Goal: Information Seeking & Learning: Learn about a topic

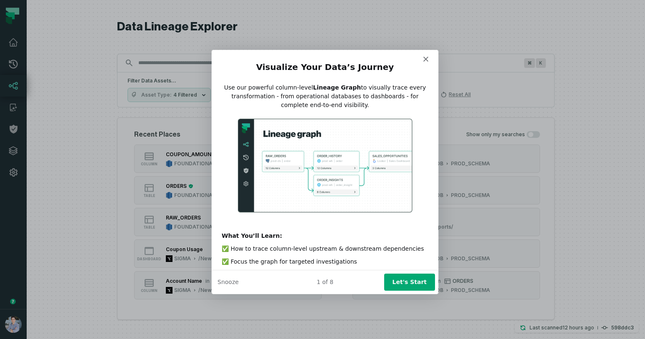
click at [401, 283] on button "Let's Start" at bounding box center [409, 281] width 51 height 17
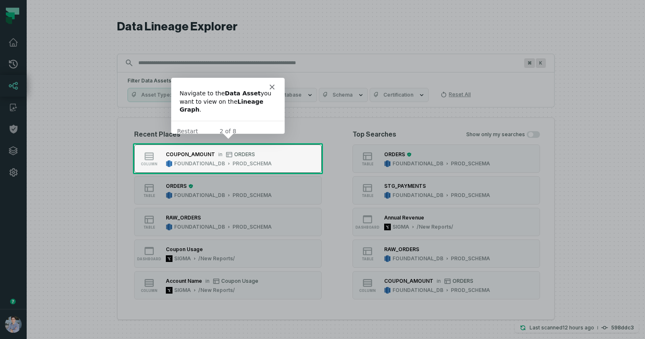
click at [232, 161] on div "PROD_SCHEMA" at bounding box center [251, 163] width 39 height 7
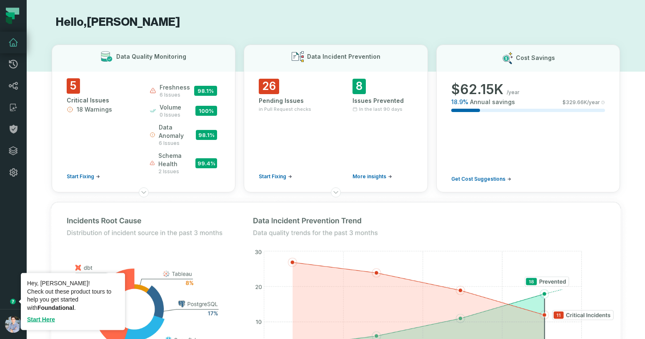
click at [14, 299] on icon "Tooltip anchor" at bounding box center [12, 301] width 5 height 5
click at [45, 320] on link "Start Here" at bounding box center [41, 319] width 28 height 7
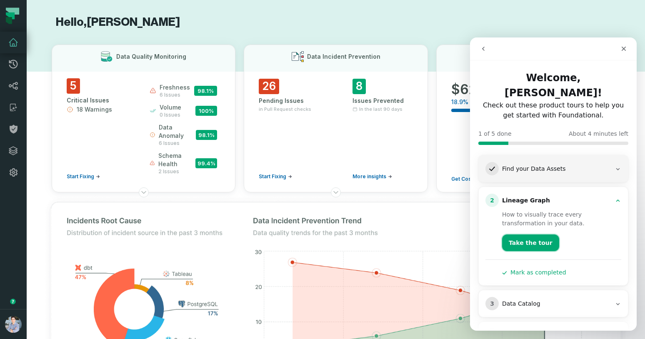
click at [517, 234] on button "Take the tour" at bounding box center [530, 242] width 57 height 17
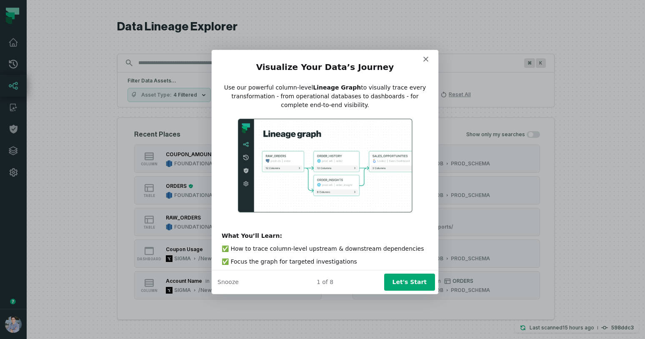
click at [410, 279] on button "Let's Start" at bounding box center [409, 281] width 51 height 17
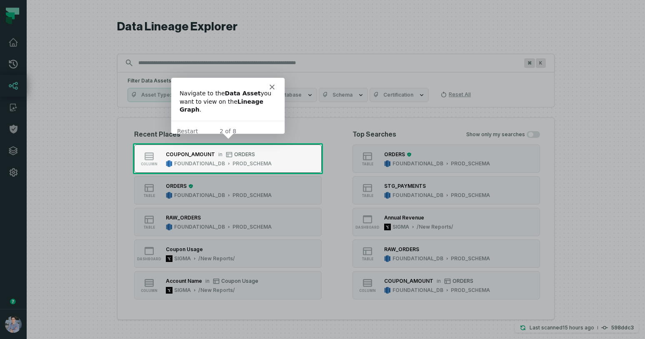
click at [246, 164] on div "PROD_SCHEMA" at bounding box center [251, 163] width 39 height 7
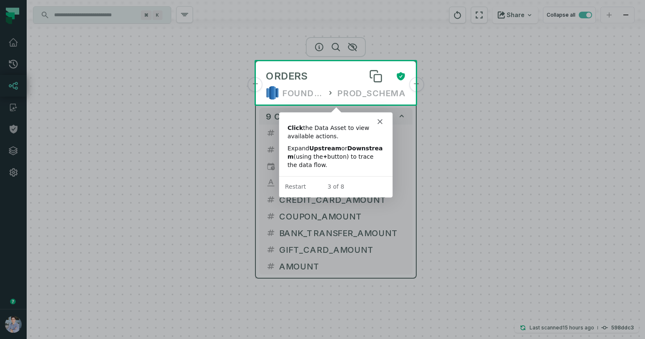
click at [314, 80] on div "ORDERS" at bounding box center [327, 76] width 123 height 13
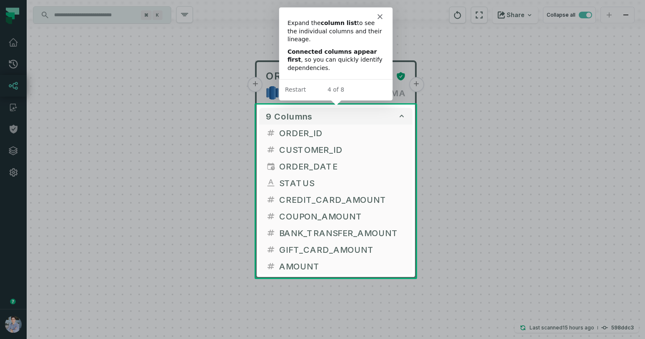
click at [400, 91] on div at bounding box center [322, 52] width 645 height 105
click at [379, 16] on polygon "Close" at bounding box center [379, 16] width 5 height 5
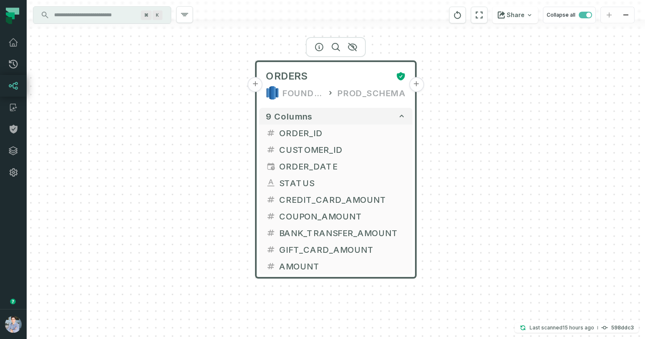
click at [415, 84] on button "+" at bounding box center [415, 84] width 15 height 15
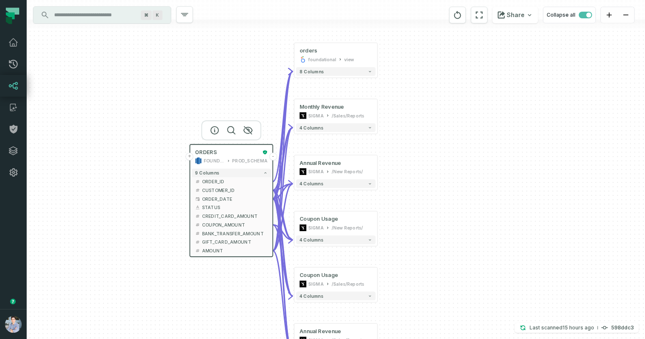
click at [273, 157] on button "-" at bounding box center [273, 157] width 8 height 8
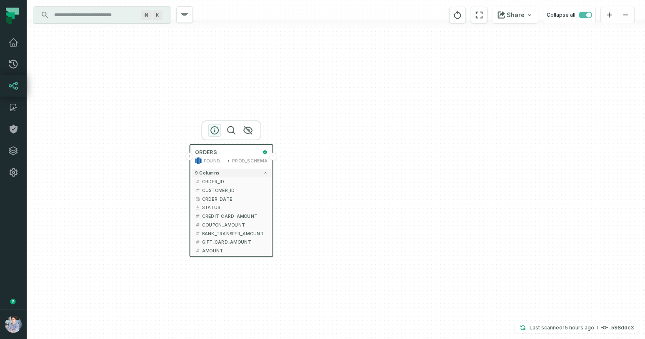
click at [216, 127] on icon "button" at bounding box center [214, 130] width 7 height 7
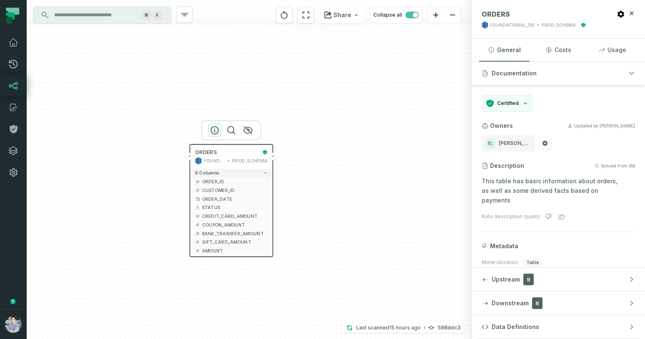
click at [217, 127] on icon "button" at bounding box center [214, 130] width 10 height 10
click at [233, 130] on icon "button" at bounding box center [230, 130] width 7 height 7
click at [213, 131] on icon "button" at bounding box center [214, 130] width 10 height 10
click at [352, 120] on div "+ ORDERS FOUNDATIONAL_DB PROD_SCHEMA + 9 columns + ORDER_ID + + CUSTOMER_ID + +…" at bounding box center [249, 169] width 445 height 339
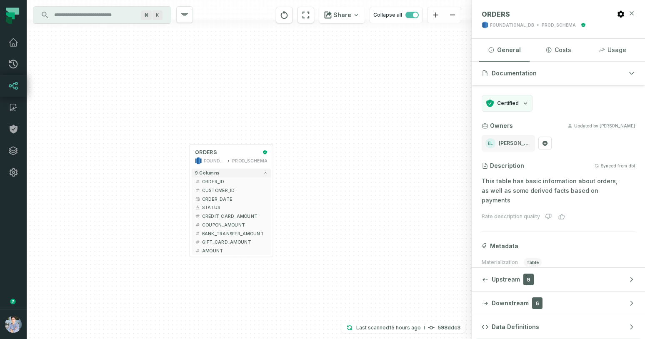
click at [629, 12] on icon "button" at bounding box center [631, 13] width 7 height 7
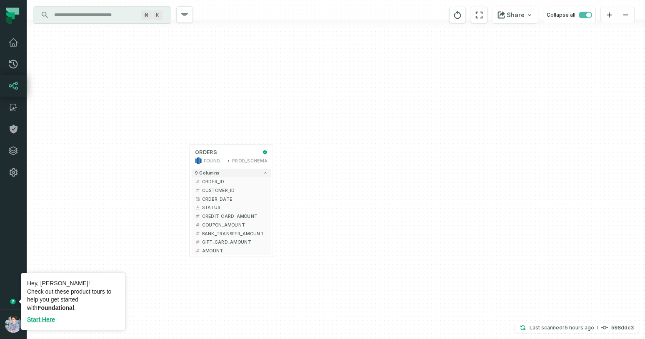
click at [13, 301] on circle "Tooltip anchor" at bounding box center [12, 301] width 5 height 5
click at [45, 319] on link "Start Here" at bounding box center [41, 319] width 28 height 7
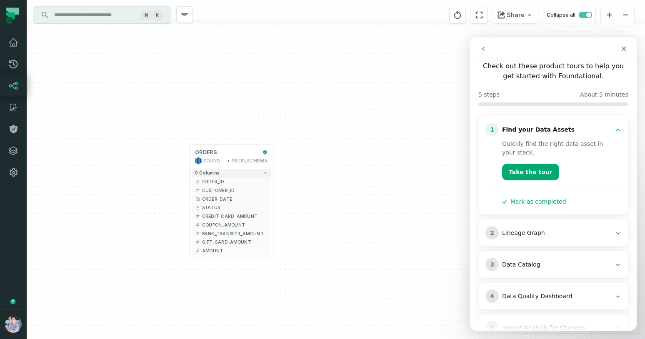
scroll to position [40, 0]
click at [529, 163] on button "Take the tour" at bounding box center [530, 171] width 57 height 17
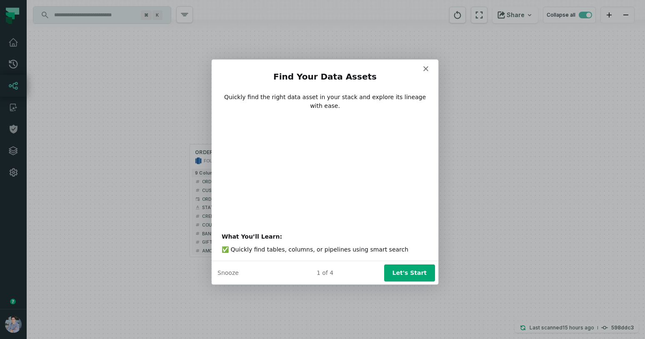
scroll to position [0, 0]
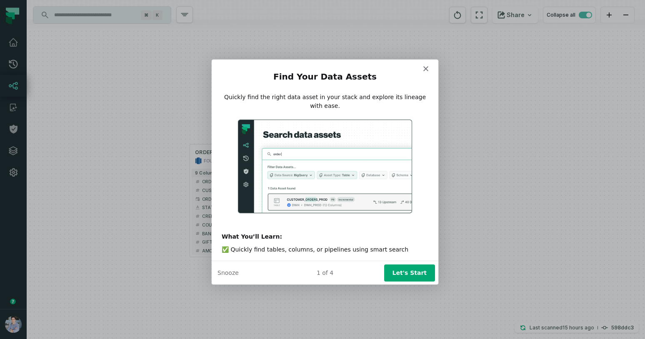
click at [420, 269] on button "Let's Start" at bounding box center [409, 272] width 51 height 17
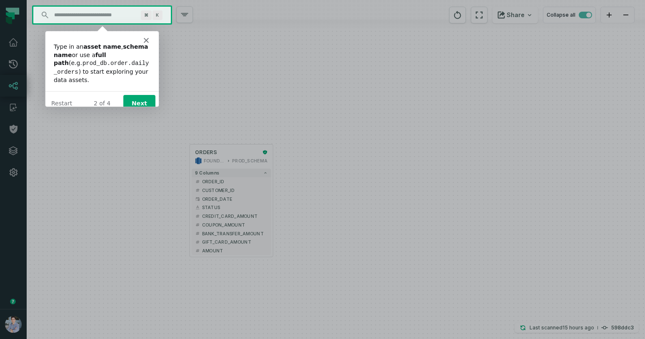
click at [141, 97] on button "Next" at bounding box center [139, 103] width 32 height 17
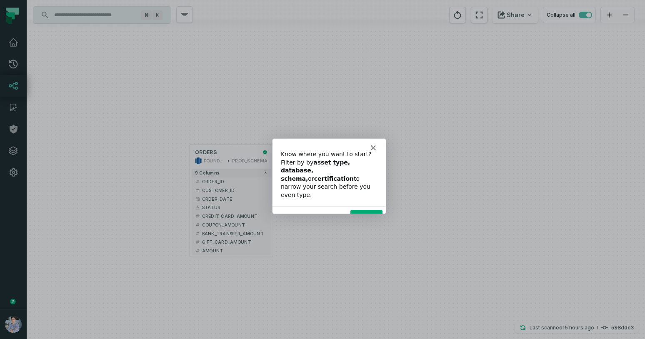
click at [370, 209] on button "Next" at bounding box center [366, 217] width 32 height 17
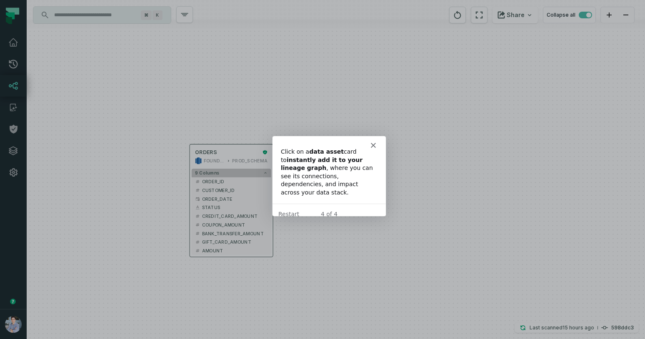
click at [227, 171] on button "9 columns" at bounding box center [232, 173] width 80 height 9
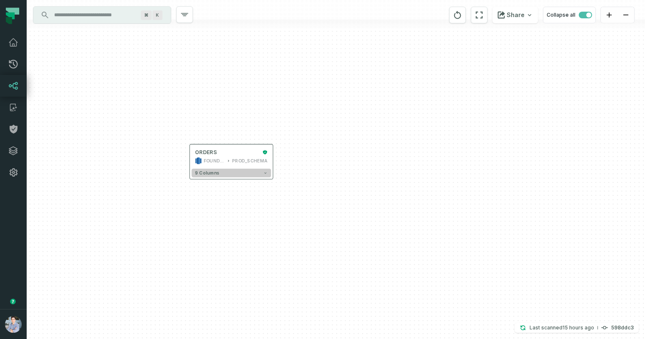
click at [227, 171] on button "9 columns" at bounding box center [232, 173] width 80 height 9
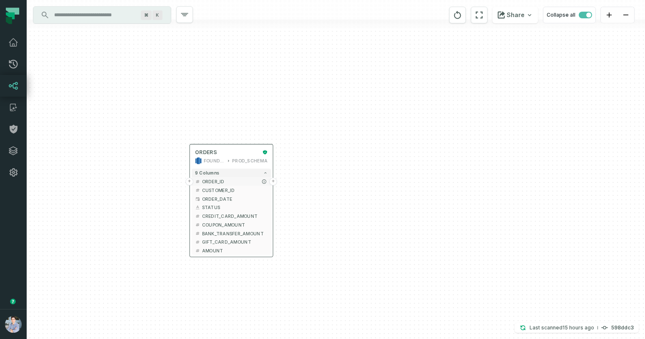
click at [227, 179] on span "ORDER_ID" at bounding box center [235, 181] width 66 height 7
click at [272, 179] on button "+" at bounding box center [273, 182] width 8 height 8
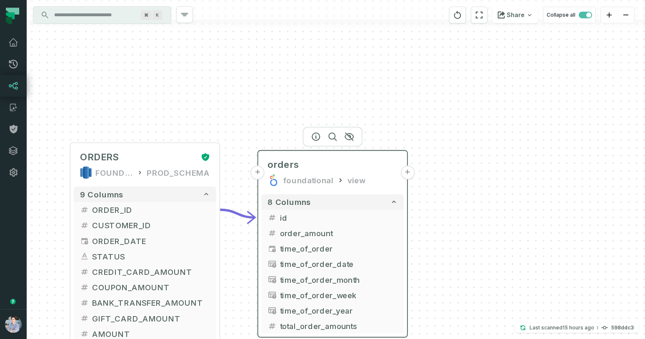
click at [276, 184] on icon at bounding box center [273, 182] width 7 height 7
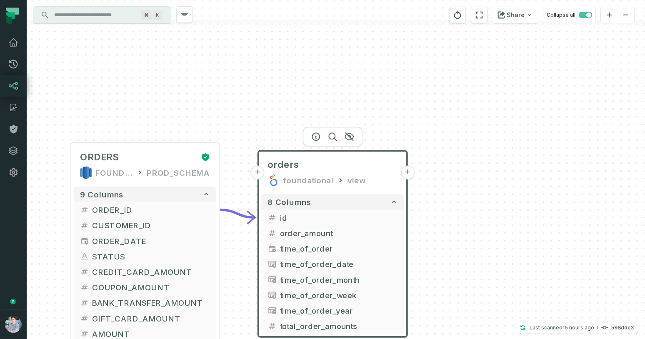
click at [507, 166] on div "+ orders foundational view + 8 columns - id + order_amount + time_of_order + ti…" at bounding box center [336, 169] width 618 height 339
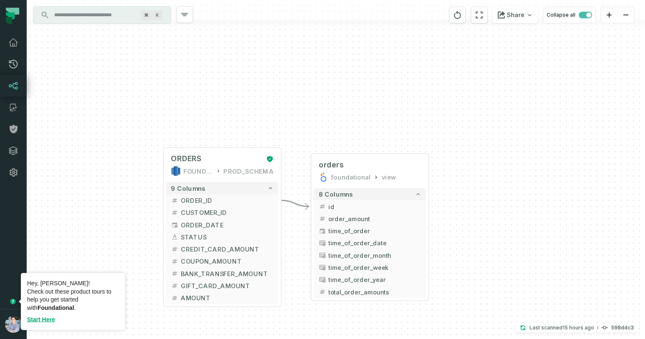
click at [11, 299] on icon "Tooltip anchor" at bounding box center [12, 301] width 5 height 5
click at [42, 316] on link "Start Here" at bounding box center [41, 319] width 28 height 7
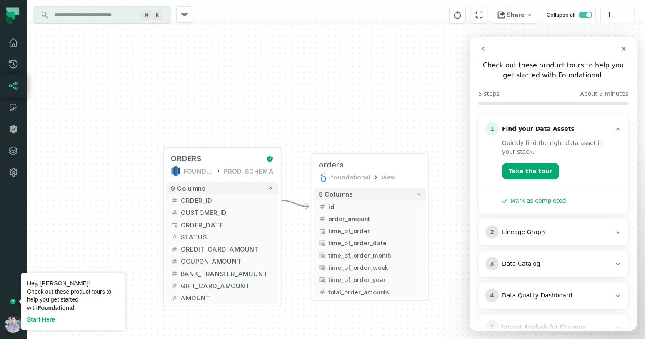
click at [131, 165] on div "+ orders foundational view + 8 columns - id + order_amount + time_of_order + ti…" at bounding box center [336, 169] width 618 height 339
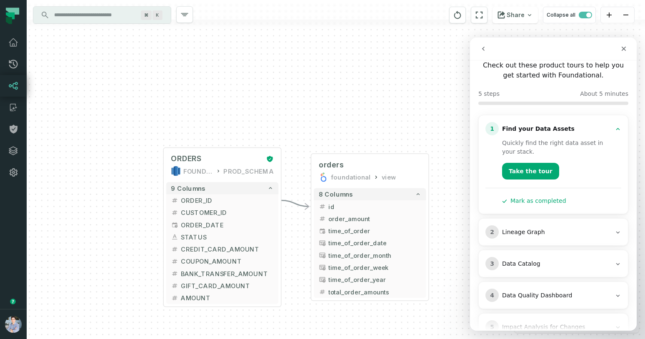
click at [286, 65] on div "+ orders foundational view + 8 columns - id + order_amount + time_of_order + ti…" at bounding box center [336, 169] width 618 height 339
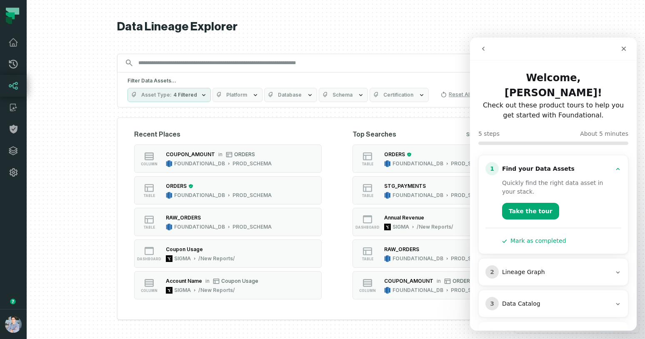
click at [524, 268] on div "Lineage Graph" at bounding box center [556, 272] width 109 height 8
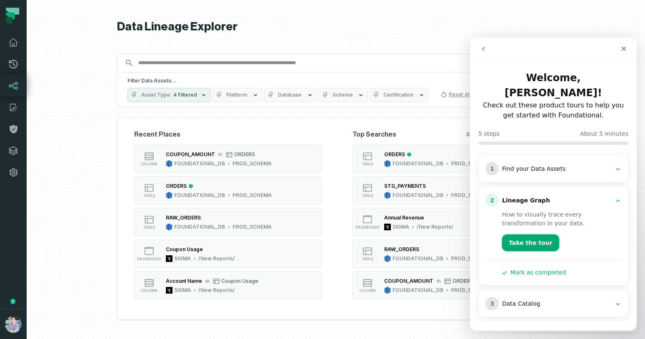
click at [527, 234] on button "Take the tour" at bounding box center [530, 242] width 57 height 17
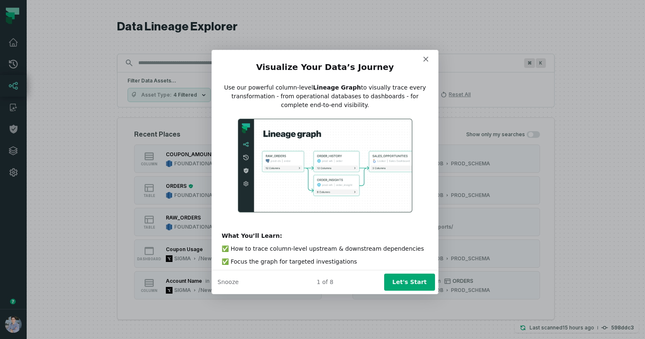
click at [408, 284] on button "Let's Start" at bounding box center [409, 281] width 51 height 17
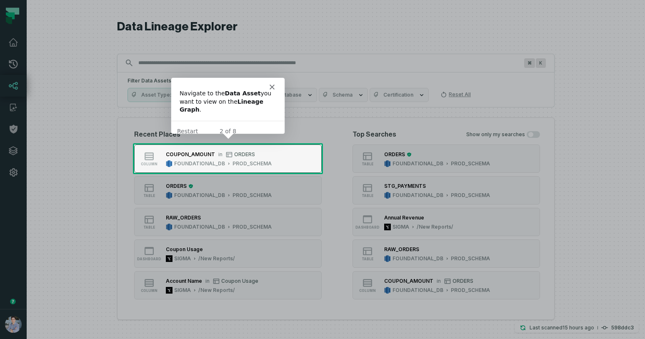
click at [291, 158] on button "column COUPON_AMOUNT in ORDERS FOUNDATIONAL_DB PROD_SCHEMA" at bounding box center [227, 158] width 187 height 28
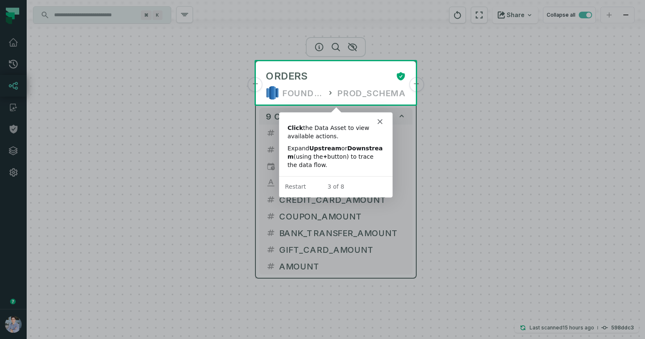
click at [346, 84] on div "ORDERS FOUNDATIONAL_DB PROD_SCHEMA" at bounding box center [335, 85] width 153 height 40
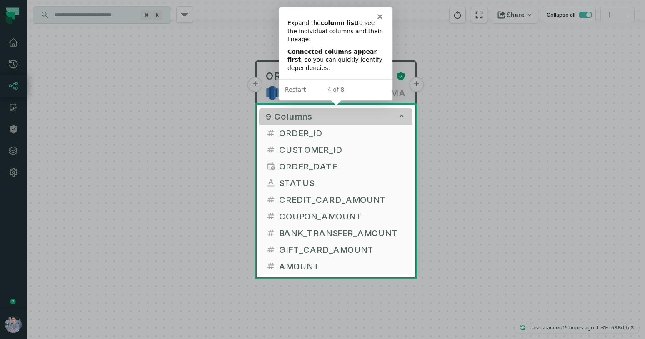
click at [401, 113] on icon "button" at bounding box center [401, 116] width 8 height 8
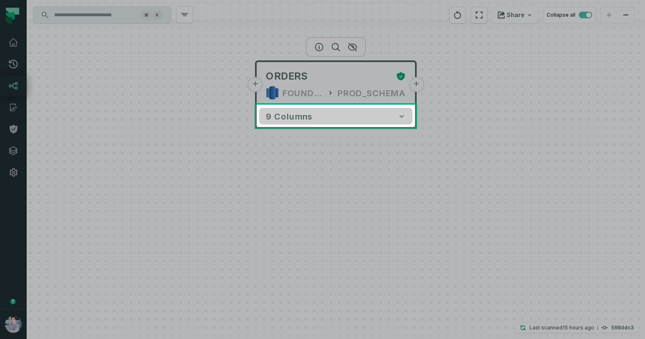
click at [401, 113] on body "Pull Requests Dashboard Lineage Catalog Policies Integrations Settings Alon Naf…" at bounding box center [322, 169] width 645 height 339
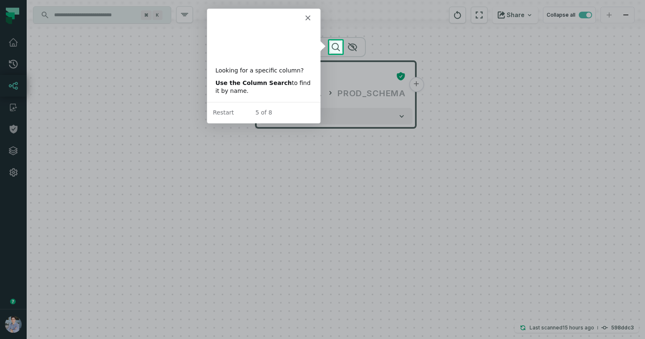
click at [337, 44] on icon "button" at bounding box center [335, 46] width 7 height 7
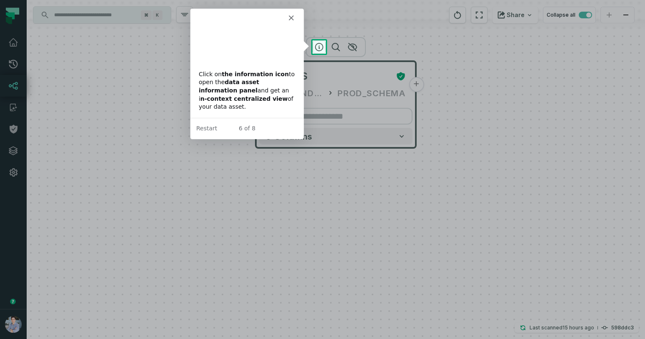
click at [319, 48] on icon "button" at bounding box center [319, 47] width 10 height 10
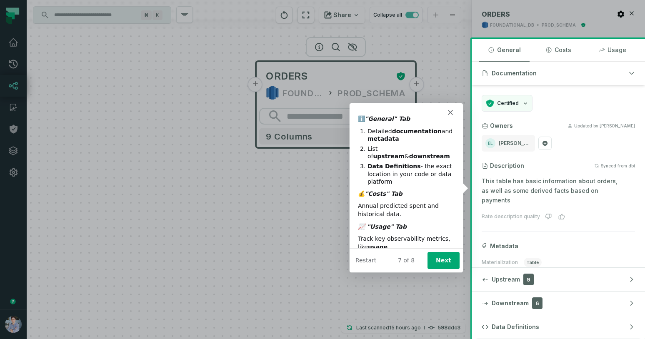
click at [441, 258] on button "Next" at bounding box center [443, 259] width 32 height 17
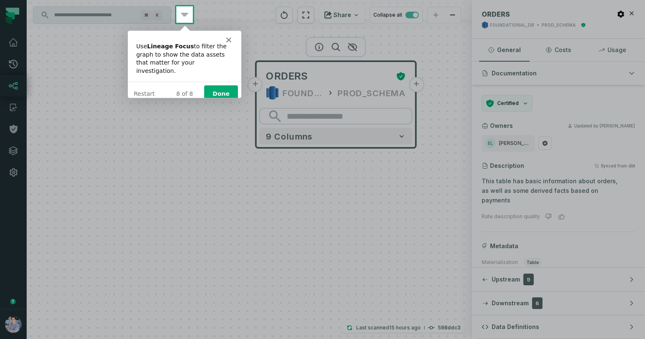
click at [184, 13] on div "Product tour overlay" at bounding box center [322, 169] width 645 height 339
click at [224, 81] on div "8 of 8 Done Restart" at bounding box center [183, 93] width 113 height 24
click at [222, 85] on button "Done" at bounding box center [221, 93] width 34 height 17
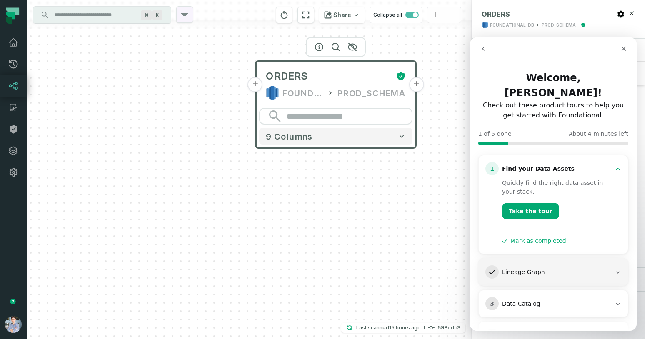
click at [184, 17] on icon "button" at bounding box center [184, 15] width 10 height 10
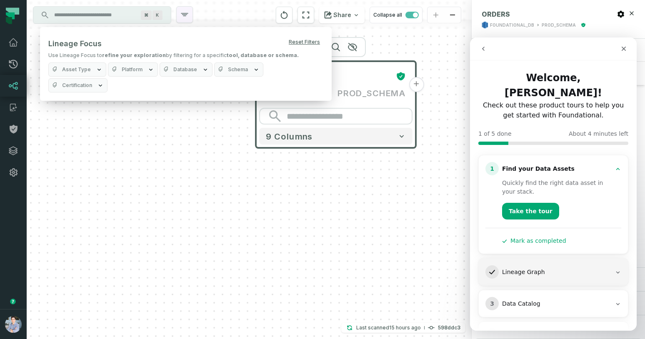
click at [183, 18] on icon "button" at bounding box center [184, 15] width 10 height 10
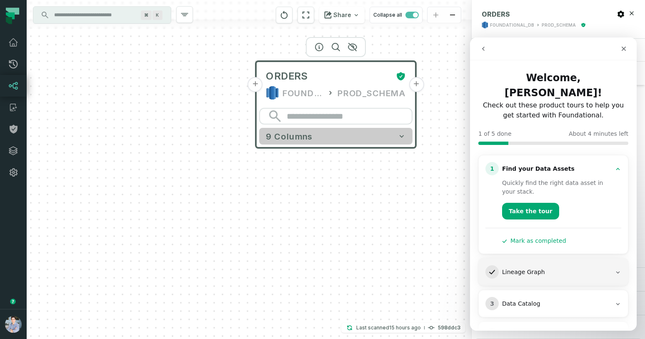
click at [402, 136] on icon "button" at bounding box center [401, 136] width 4 height 2
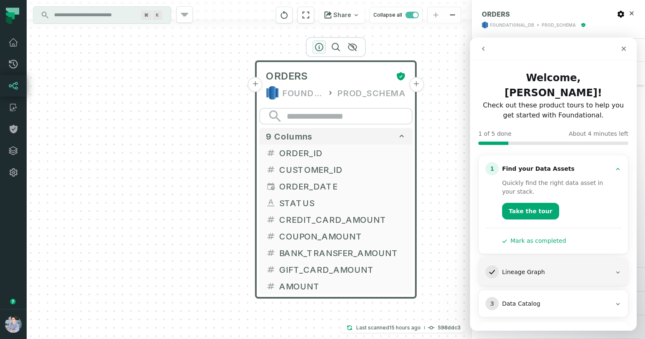
click at [319, 47] on icon "button" at bounding box center [319, 47] width 10 height 10
click at [626, 50] on icon "Close" at bounding box center [623, 48] width 7 height 7
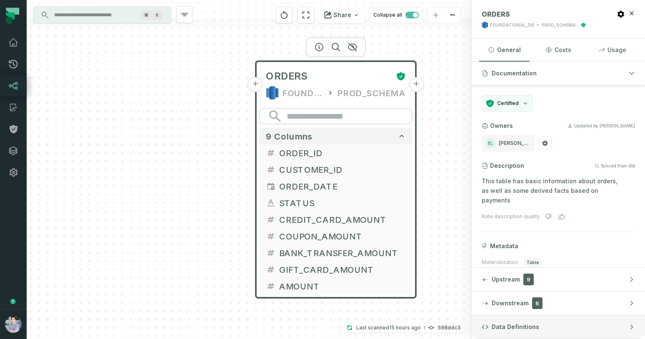
click at [505, 324] on span "Data Definitions" at bounding box center [514, 327] width 47 height 8
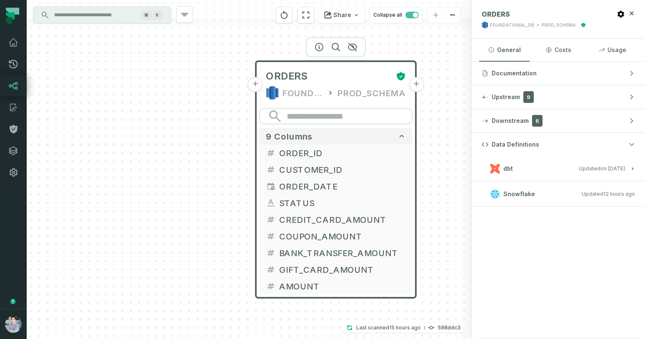
click at [629, 168] on button "dbt Updated 1/6/2025, 1:15:21 PM" at bounding box center [557, 168] width 153 height 11
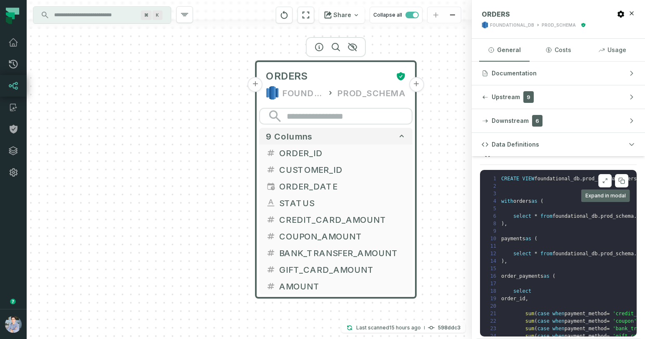
click at [609, 179] on button at bounding box center [604, 180] width 13 height 13
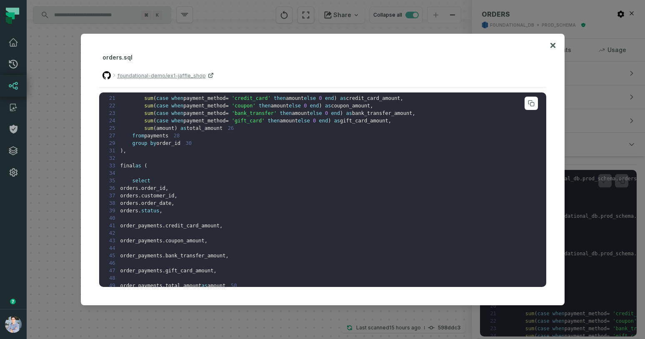
scroll to position [266, 0]
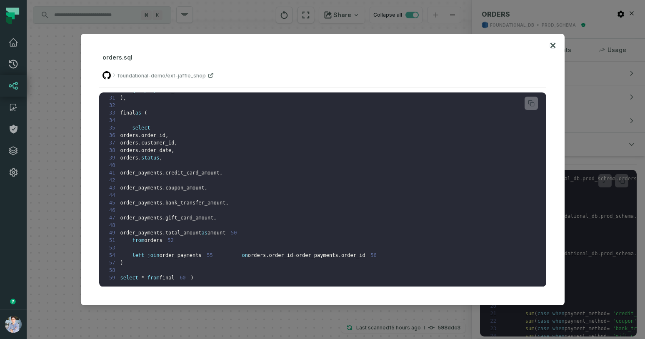
click at [554, 46] on icon at bounding box center [553, 45] width 6 height 10
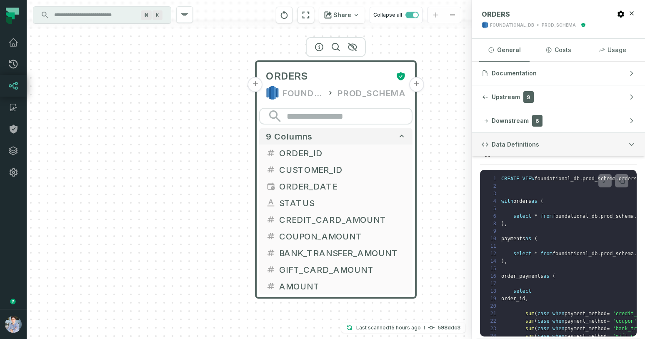
click at [598, 148] on button "Data Definitions" at bounding box center [557, 144] width 173 height 23
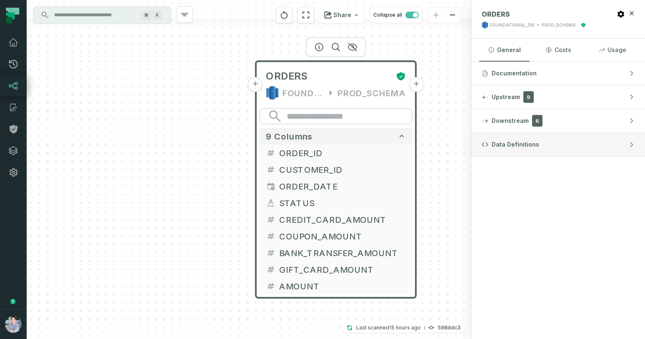
click at [632, 144] on icon "button" at bounding box center [631, 144] width 2 height 5
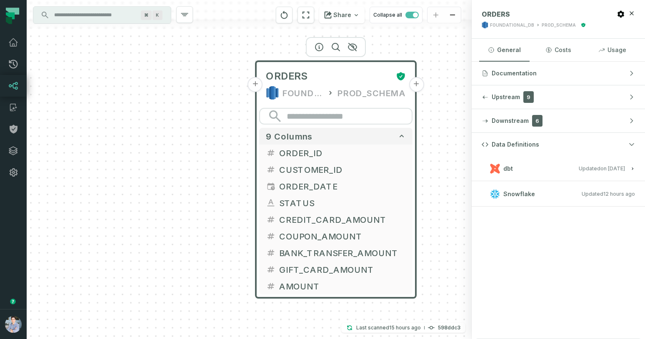
click at [635, 195] on h3 "Snowflake Updated 8/13/2025, 1:01:30 AM" at bounding box center [557, 194] width 173 height 25
click at [633, 167] on icon "button" at bounding box center [632, 168] width 5 height 5
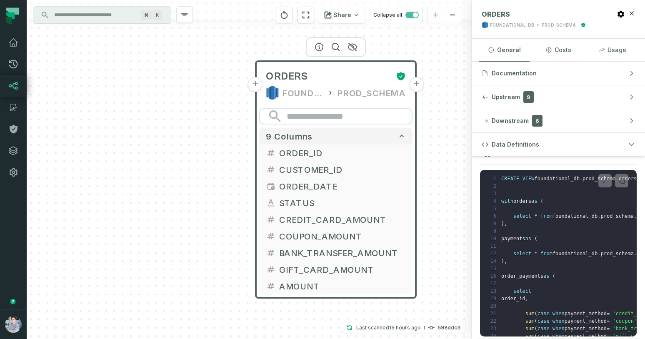
click at [633, 111] on icon "button" at bounding box center [632, 108] width 5 height 5
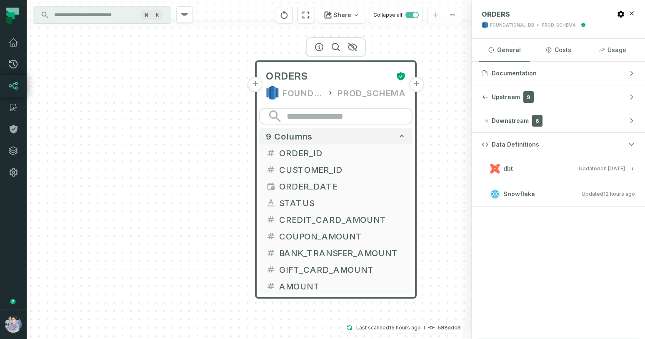
click at [633, 167] on icon "button" at bounding box center [632, 168] width 5 height 5
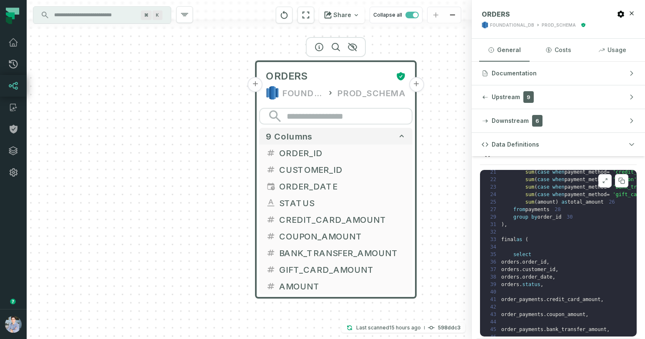
scroll to position [0, 0]
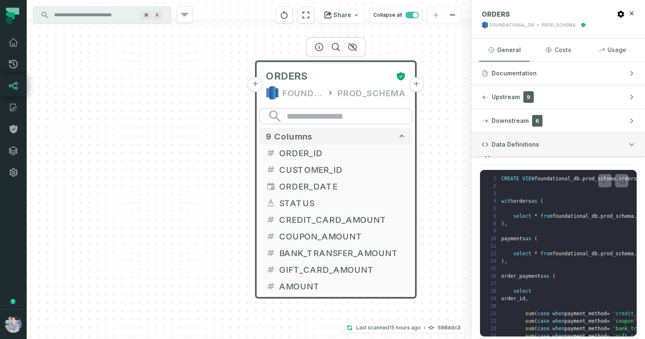
click at [634, 142] on icon "button" at bounding box center [631, 144] width 7 height 7
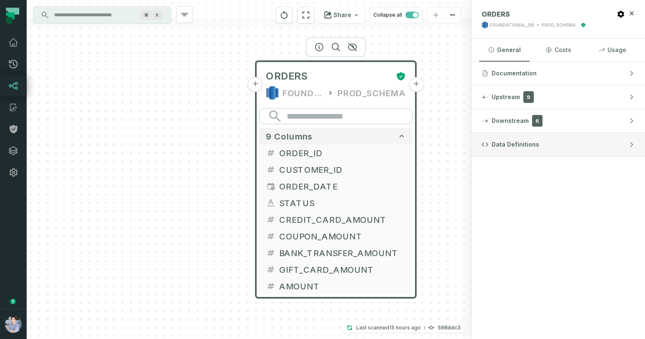
click at [634, 142] on icon "button" at bounding box center [631, 144] width 7 height 7
click at [630, 143] on icon "button" at bounding box center [631, 144] width 7 height 7
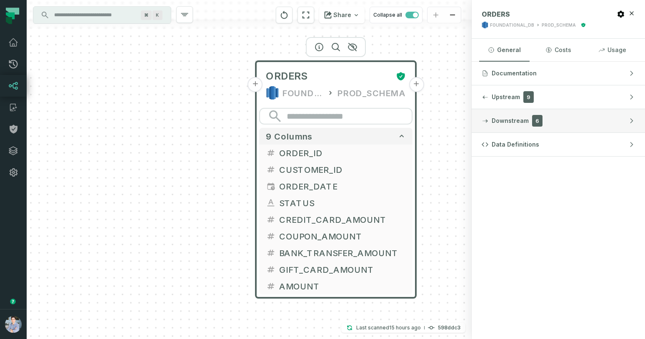
click at [628, 122] on icon "button" at bounding box center [631, 120] width 7 height 7
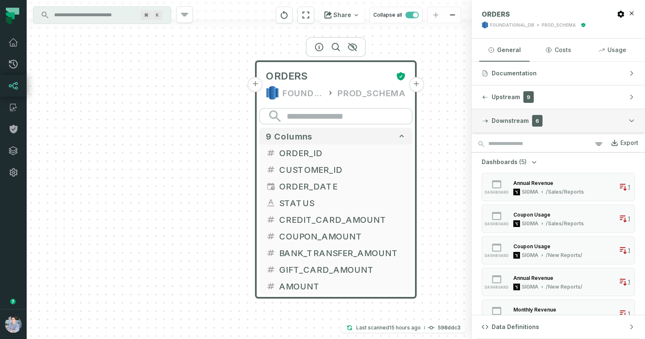
click at [538, 121] on span "6" at bounding box center [537, 121] width 10 height 12
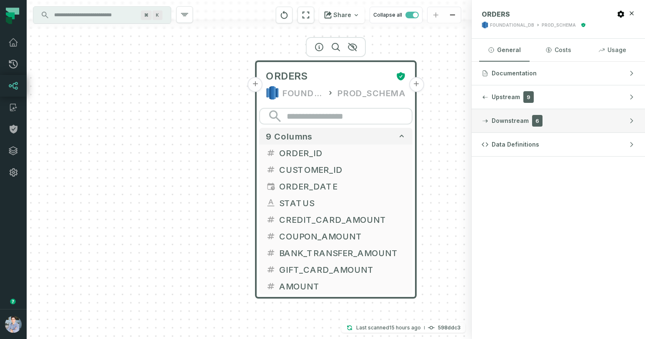
click at [538, 121] on span "6" at bounding box center [537, 121] width 10 height 12
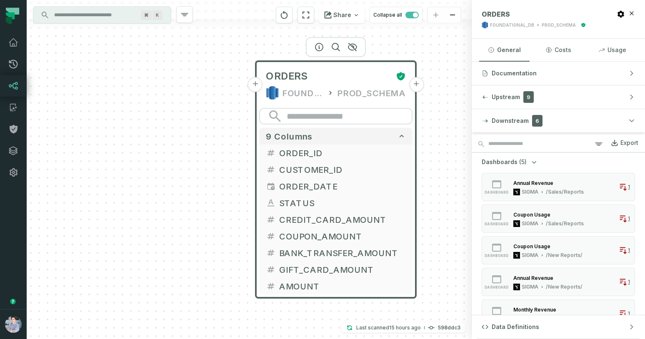
click at [419, 83] on button "+" at bounding box center [415, 84] width 15 height 15
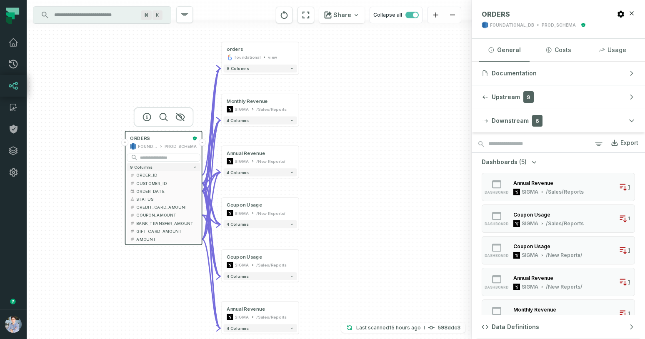
drag, startPoint x: 373, startPoint y: 205, endPoint x: 374, endPoint y: 191, distance: 14.2
click at [374, 191] on div "+ orders foundational view + 8 columns + Monthly Revenue SIGMA /Sales/Reports 4…" at bounding box center [249, 169] width 445 height 339
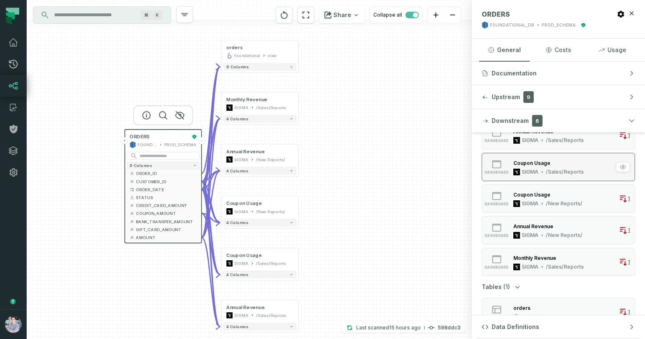
scroll to position [66, 0]
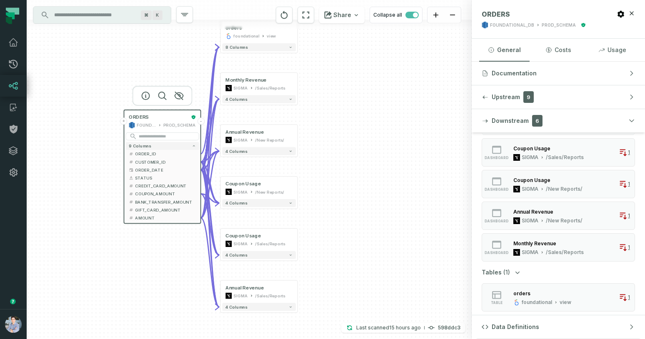
drag, startPoint x: 396, startPoint y: 232, endPoint x: 395, endPoint y: 212, distance: 19.6
click at [395, 212] on div "+ orders foundational view + 8 columns + Monthly Revenue SIGMA /Sales/Reports 4…" at bounding box center [249, 169] width 445 height 339
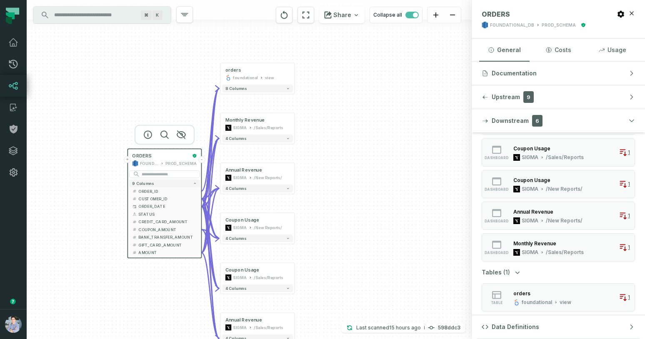
drag, startPoint x: 400, startPoint y: 201, endPoint x: 394, endPoint y: 236, distance: 35.6
click at [394, 236] on div "+ orders foundational view + 8 columns + Monthly Revenue SIGMA /Sales/Reports 4…" at bounding box center [249, 169] width 445 height 339
click at [202, 159] on button "-" at bounding box center [201, 159] width 7 height 7
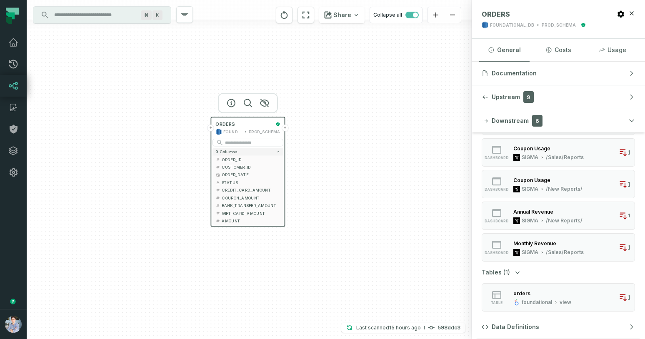
drag, startPoint x: 261, startPoint y: 201, endPoint x: 341, endPoint y: 170, distance: 85.8
click at [342, 170] on div "+ ORDERS FOUNDATIONAL_DB PROD_SCHEMA + 9 columns + ORDER_ID + + CUSTOMER_ID + +…" at bounding box center [249, 169] width 445 height 339
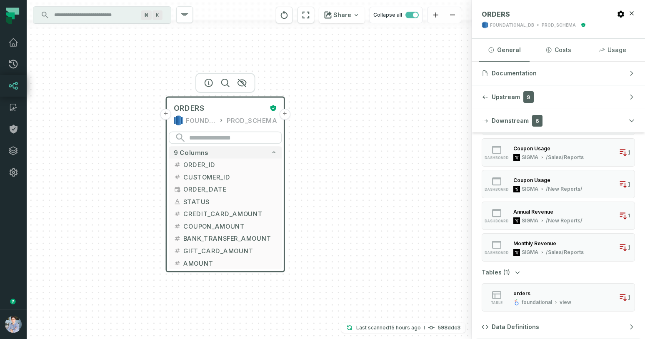
drag, startPoint x: 394, startPoint y: 156, endPoint x: 423, endPoint y: 162, distance: 30.5
click at [423, 162] on div "+ ORDERS FOUNDATIONAL_DB PROD_SCHEMA + 9 columns + ORDER_ID + + CUSTOMER_ID + +…" at bounding box center [249, 169] width 445 height 339
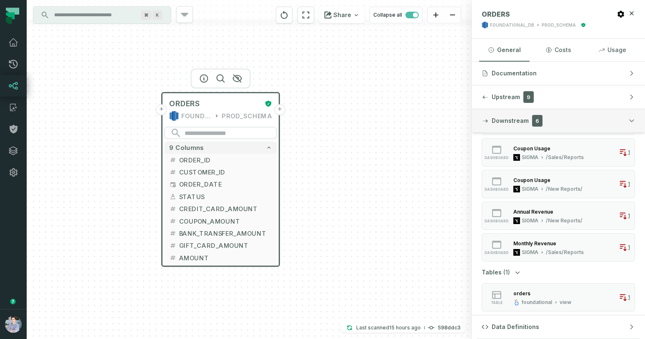
click at [631, 117] on icon "button" at bounding box center [631, 120] width 7 height 7
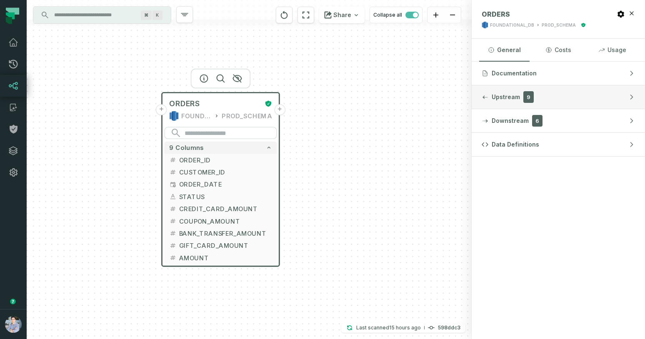
click at [563, 97] on button "Upstream 9" at bounding box center [557, 96] width 173 height 23
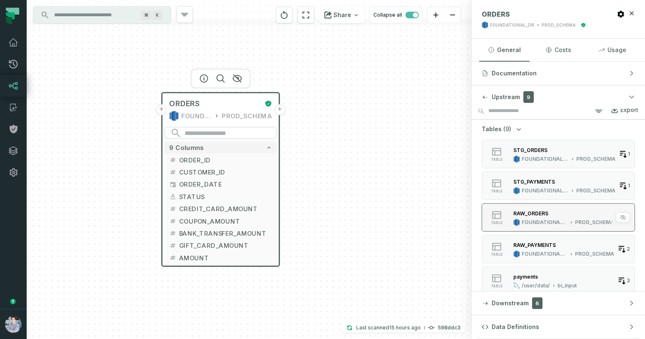
scroll to position [0, 0]
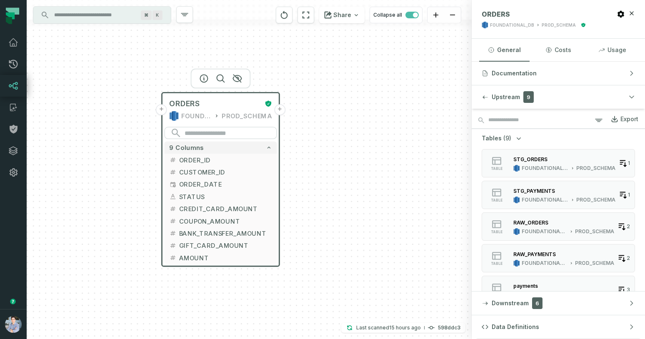
click at [166, 112] on button "+" at bounding box center [161, 109] width 11 height 11
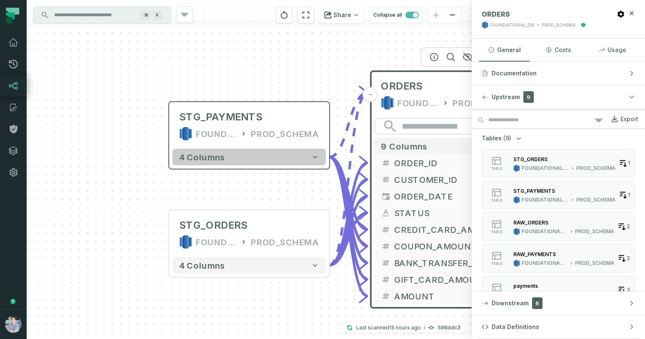
click at [315, 155] on icon "button" at bounding box center [315, 157] width 8 height 8
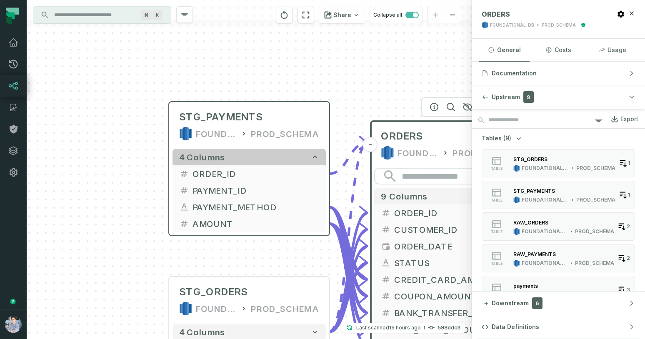
click at [315, 155] on icon "button" at bounding box center [315, 157] width 8 height 8
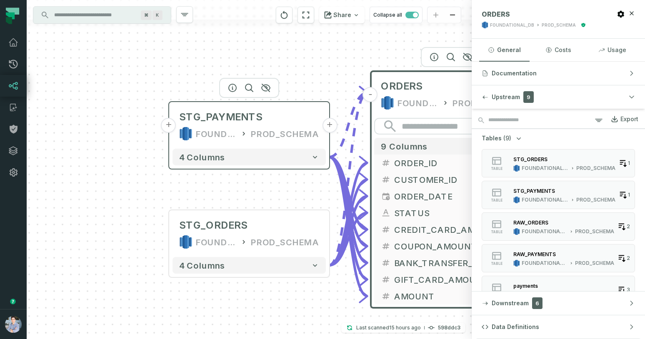
click at [291, 137] on div "PROD_SCHEMA" at bounding box center [285, 133] width 68 height 13
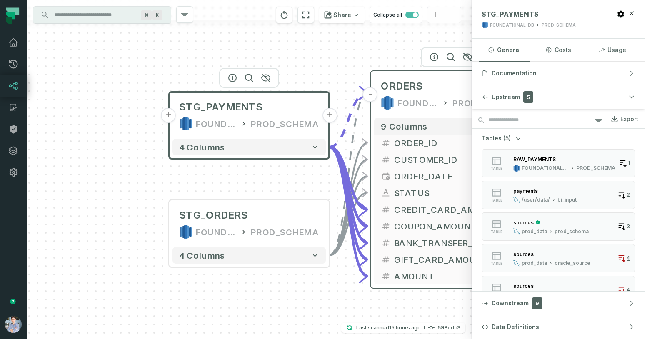
click at [407, 88] on span "ORDERS" at bounding box center [402, 86] width 42 height 13
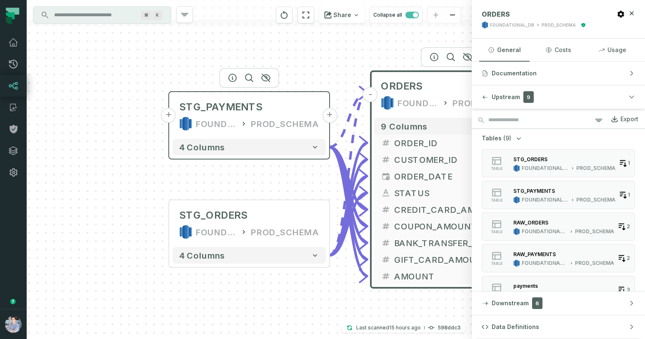
click at [168, 119] on button "+" at bounding box center [168, 115] width 15 height 15
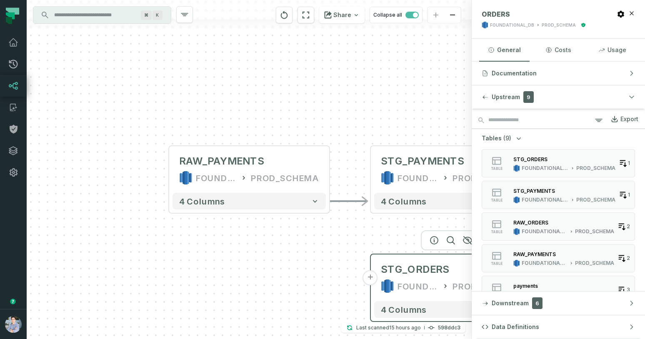
click at [369, 278] on button "+" at bounding box center [370, 277] width 15 height 15
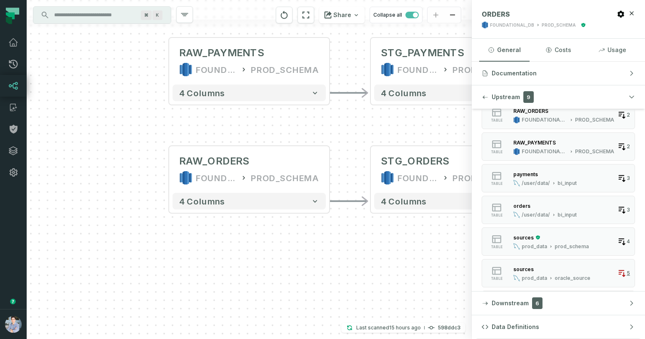
scroll to position [113, 0]
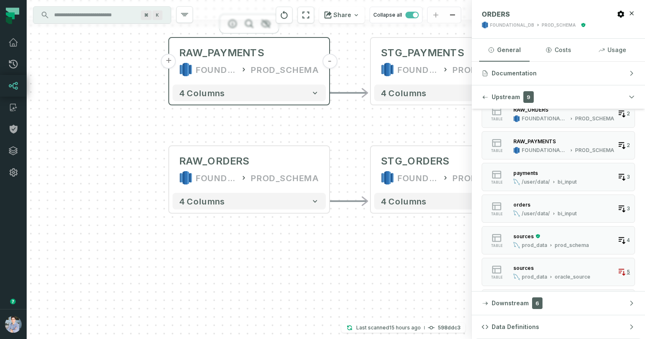
click at [169, 64] on button "+" at bounding box center [168, 61] width 15 height 15
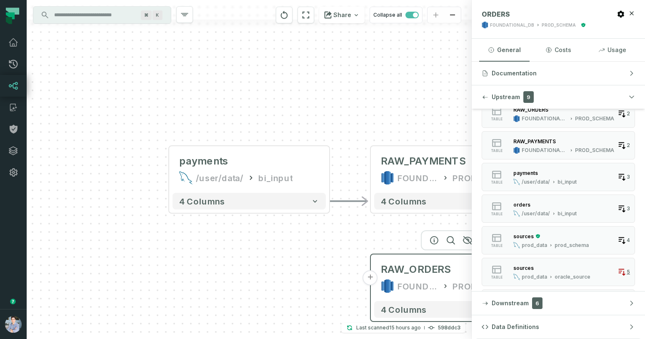
click at [371, 279] on button "+" at bounding box center [370, 277] width 15 height 15
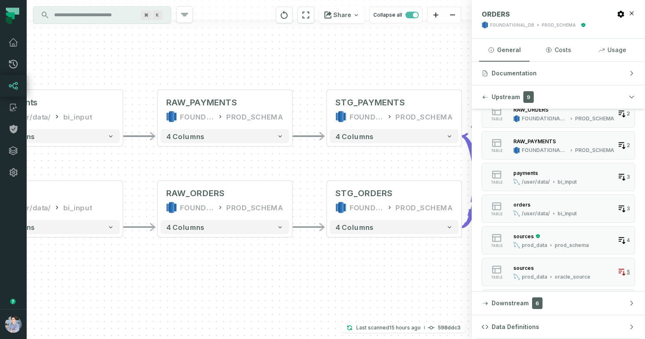
drag, startPoint x: 379, startPoint y: 289, endPoint x: 167, endPoint y: 301, distance: 211.9
click at [167, 301] on div "+ orders /user/data/ bi_input - 4 columns + payments /user/data/ bi_input - 4 c…" at bounding box center [249, 169] width 445 height 339
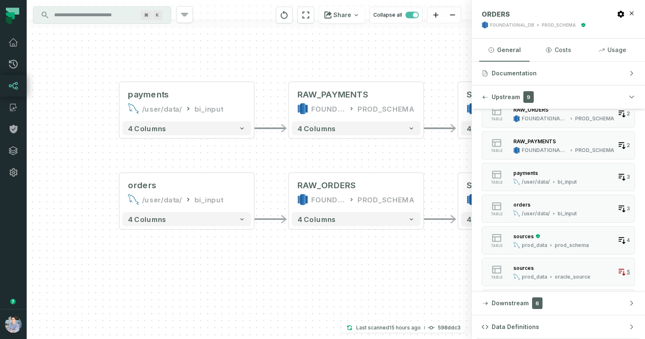
drag, startPoint x: 324, startPoint y: 290, endPoint x: 456, endPoint y: 282, distance: 131.8
click at [456, 282] on div "+ orders /user/data/ bi_input - 4 columns + payments /user/data/ bi_input - 4 c…" at bounding box center [249, 169] width 445 height 339
click at [119, 106] on button "+" at bounding box center [119, 101] width 12 height 12
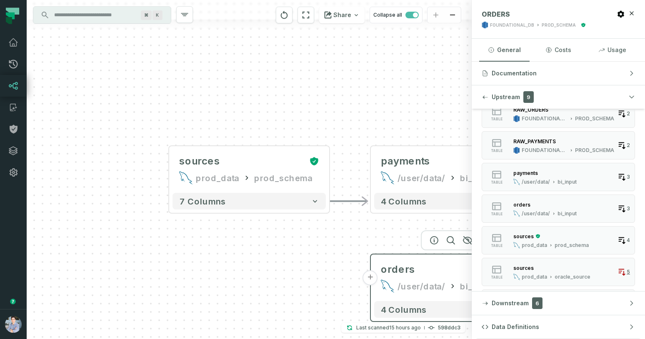
click at [372, 278] on button "+" at bounding box center [370, 277] width 15 height 15
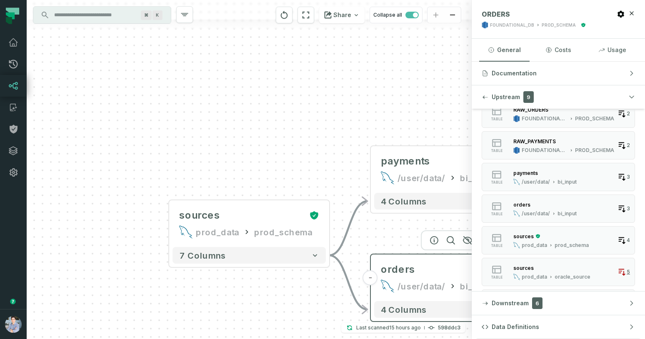
click at [372, 278] on button "-" at bounding box center [370, 277] width 15 height 15
click at [332, 185] on div "+ sources prod_data prod_schema + 7 columns + orders /user/data/ bi_input - 4 c…" at bounding box center [249, 169] width 445 height 339
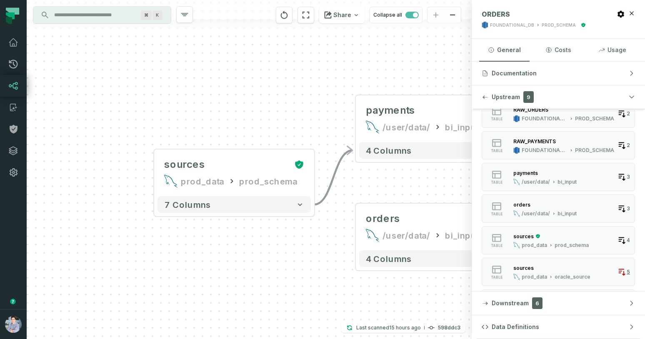
drag, startPoint x: 332, startPoint y: 185, endPoint x: 315, endPoint y: 128, distance: 59.4
click at [315, 128] on div "+ sources prod_data prod_schema + 7 columns + orders /user/data/ bi_input - 4 c…" at bounding box center [249, 169] width 445 height 339
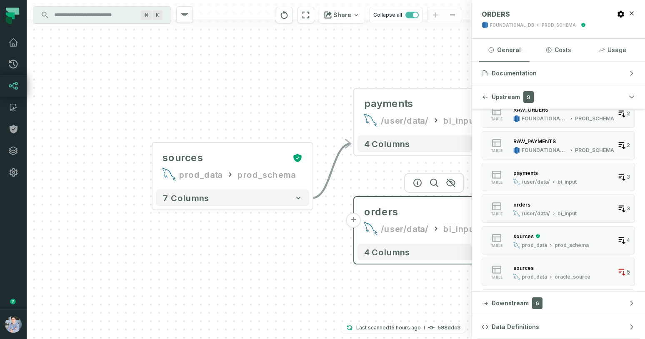
click at [355, 224] on button "+" at bounding box center [353, 220] width 15 height 15
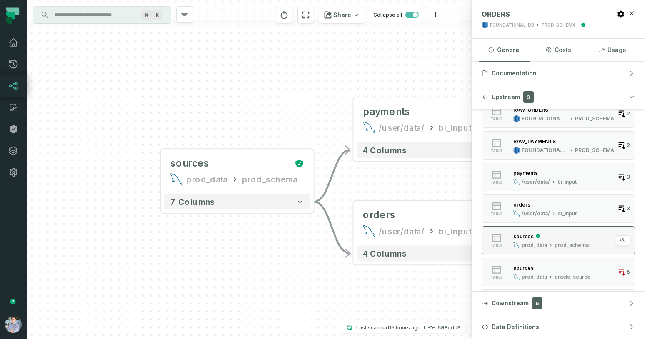
scroll to position [143, 0]
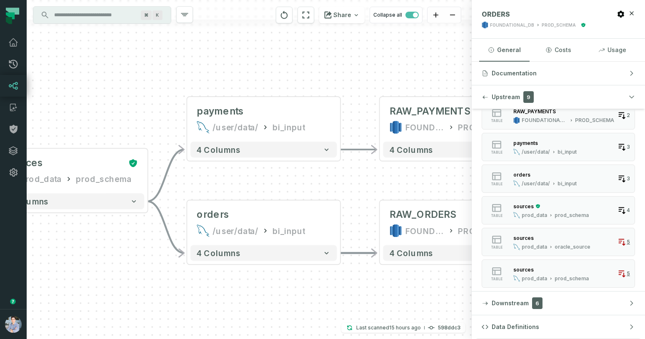
drag, startPoint x: 333, startPoint y: 291, endPoint x: 117, endPoint y: 292, distance: 215.3
click at [121, 290] on div "+ sources prod_data prod_schema - 7 columns - orders /user/data/ bi_input - 4 c…" at bounding box center [249, 169] width 445 height 339
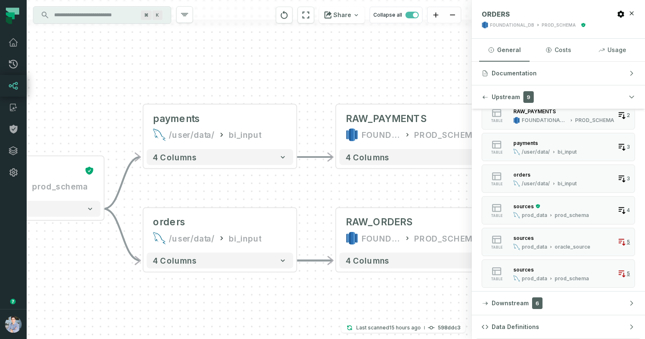
drag, startPoint x: 354, startPoint y: 291, endPoint x: 348, endPoint y: 297, distance: 8.2
click at [353, 299] on div "+ sources prod_data prod_schema - 7 columns - orders /user/data/ bi_input - 4 c…" at bounding box center [249, 169] width 445 height 339
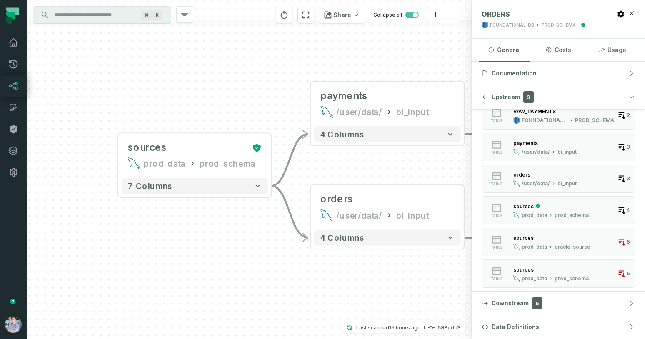
drag, startPoint x: 207, startPoint y: 306, endPoint x: 376, endPoint y: 284, distance: 170.9
click at [377, 284] on div "+ sources prod_data prod_schema - 7 columns - orders /user/data/ bi_input - 4 c…" at bounding box center [249, 169] width 445 height 339
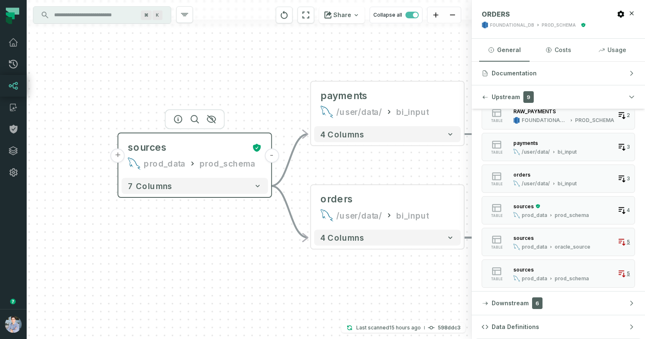
click at [119, 156] on button "+" at bounding box center [118, 156] width 14 height 14
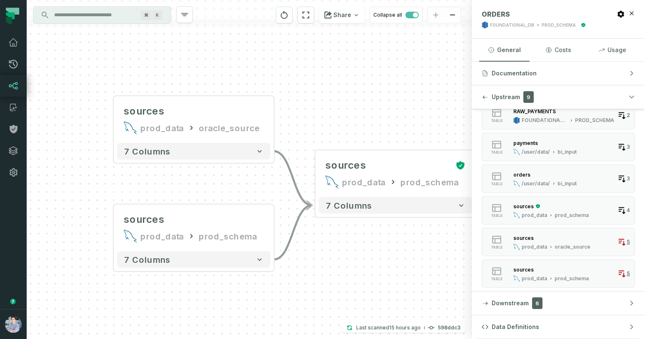
drag, startPoint x: 389, startPoint y: 259, endPoint x: 334, endPoint y: 254, distance: 55.7
click at [334, 254] on div "sources prod_data oracle_source - 7 columns sources prod_data prod_schema - 7 c…" at bounding box center [249, 169] width 445 height 339
click at [175, 83] on icon "button" at bounding box center [177, 82] width 10 height 10
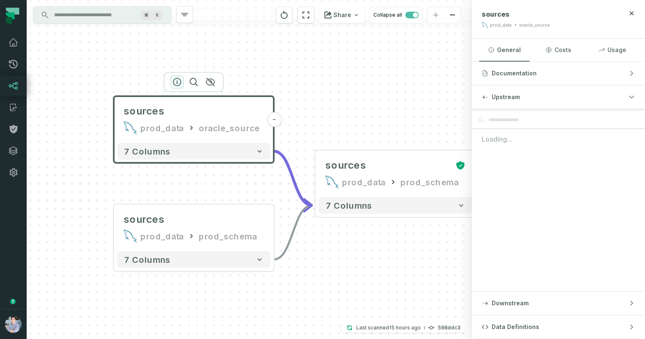
scroll to position [0, 0]
click at [184, 110] on div "sources" at bounding box center [194, 111] width 140 height 13
click at [131, 130] on icon at bounding box center [130, 127] width 13 height 13
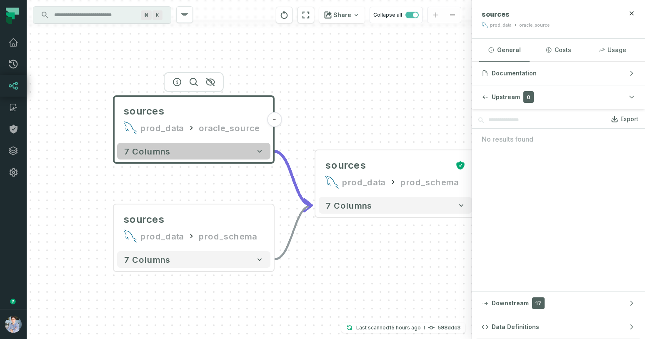
click at [262, 148] on icon "button" at bounding box center [259, 151] width 8 height 8
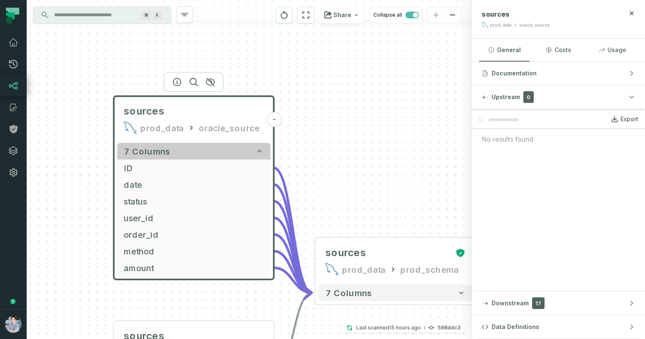
click at [262, 148] on icon "button" at bounding box center [259, 151] width 8 height 8
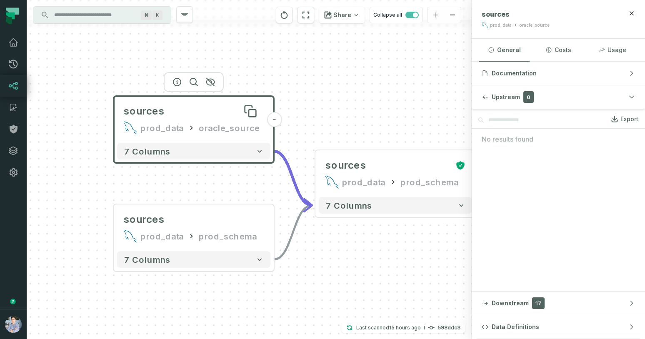
click at [214, 117] on div "sources" at bounding box center [194, 111] width 140 height 13
click at [175, 82] on icon "button" at bounding box center [177, 82] width 10 height 10
click at [511, 52] on button "General" at bounding box center [504, 50] width 50 height 22
click at [609, 72] on button "Documentation" at bounding box center [557, 73] width 173 height 23
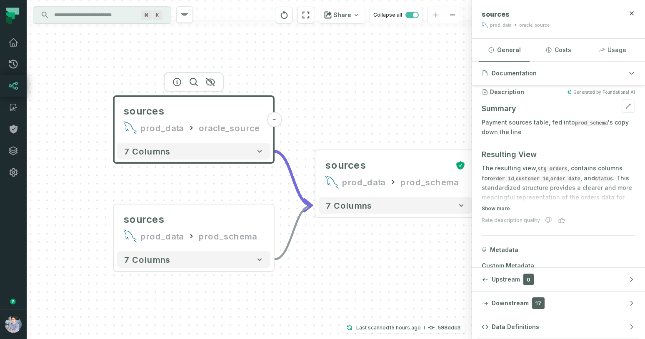
scroll to position [72, 0]
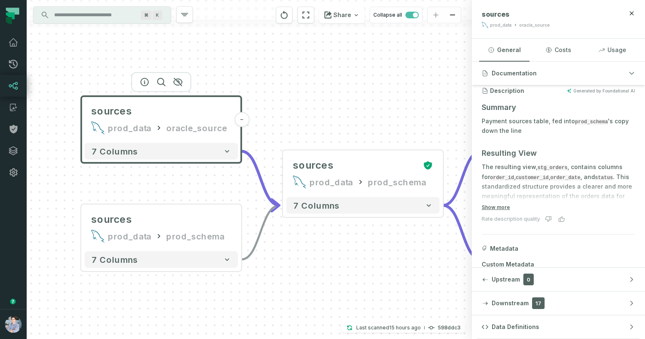
drag, startPoint x: 406, startPoint y: 275, endPoint x: 315, endPoint y: 277, distance: 90.4
click at [316, 276] on div "sources prod_data oracle_source - 7 columns sources prod_data prod_schema - 7 c…" at bounding box center [249, 169] width 445 height 339
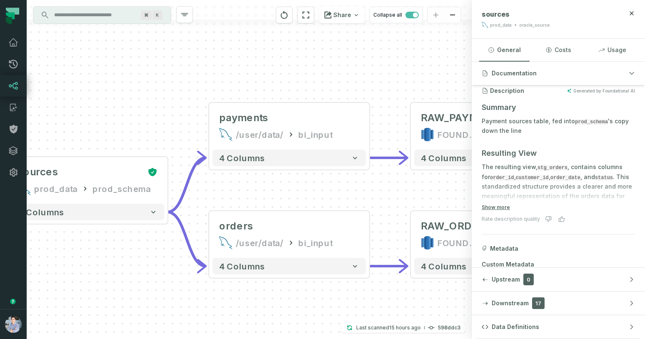
drag, startPoint x: 389, startPoint y: 282, endPoint x: 162, endPoint y: 286, distance: 226.6
click at [162, 286] on div "sources prod_data oracle_source - 7 columns sources prod_data prod_schema - 7 c…" at bounding box center [249, 169] width 445 height 339
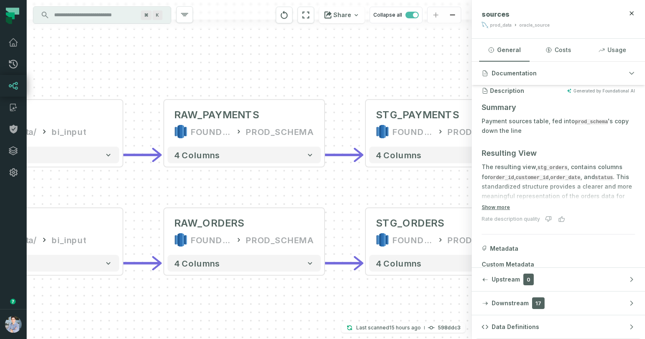
drag, startPoint x: 333, startPoint y: 290, endPoint x: 95, endPoint y: 289, distance: 238.6
click at [95, 289] on div "sources prod_data oracle_source - 7 columns sources prod_data prod_schema - 7 c…" at bounding box center [249, 169] width 445 height 339
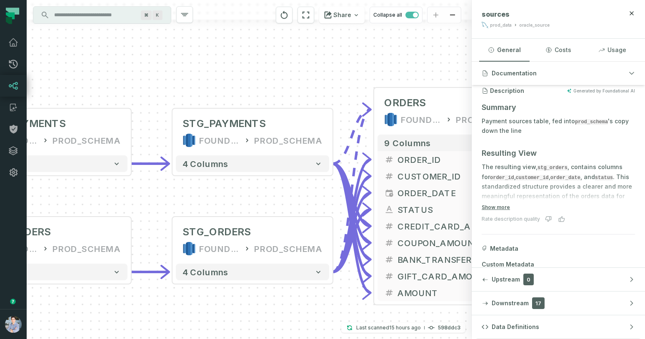
drag, startPoint x: 345, startPoint y: 296, endPoint x: 152, endPoint y: 305, distance: 193.4
click at [152, 305] on div "sources prod_data oracle_source - 7 columns sources prod_data prod_schema - 7 c…" at bounding box center [249, 169] width 445 height 339
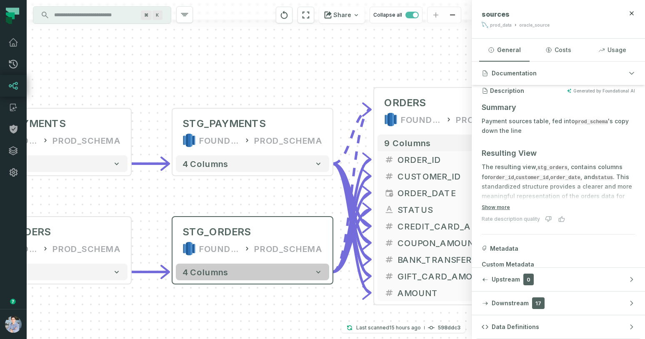
click at [319, 274] on icon "button" at bounding box center [318, 272] width 8 height 8
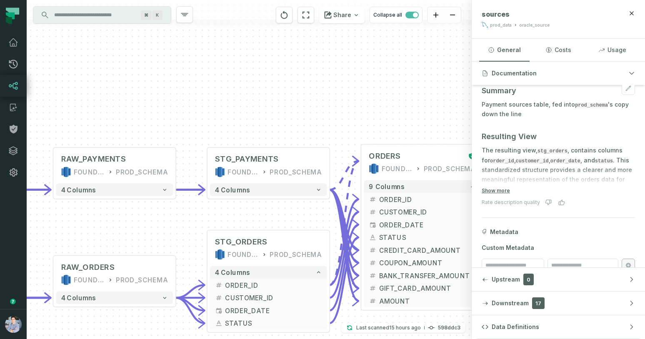
scroll to position [103, 0]
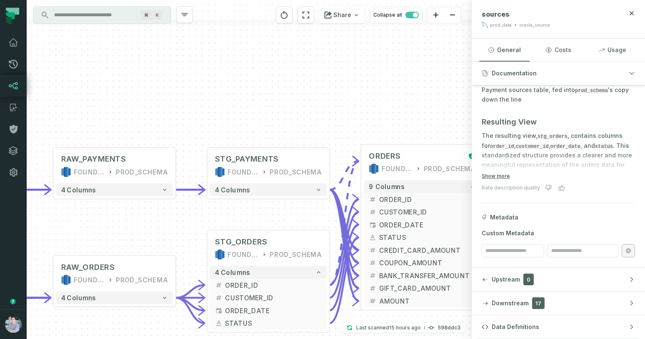
click at [603, 152] on div at bounding box center [557, 161] width 153 height 20
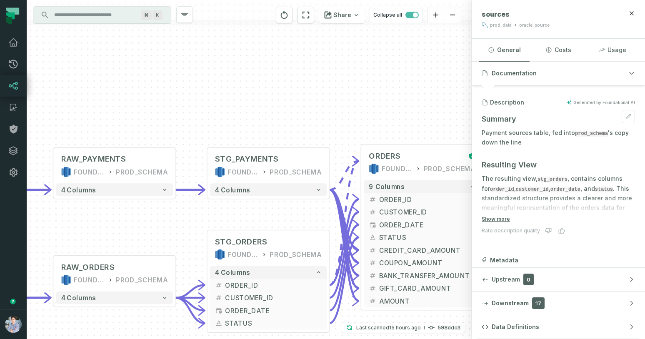
scroll to position [75, 0]
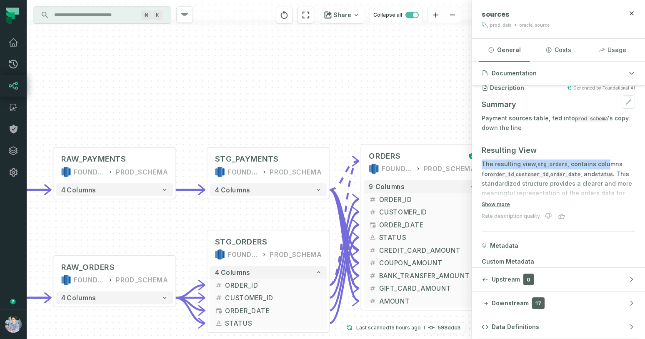
drag, startPoint x: 605, startPoint y: 166, endPoint x: 599, endPoint y: 149, distance: 17.5
click at [599, 149] on div "Summary Payment sources table, fed into prod_schema 's copy down the line Resul…" at bounding box center [557, 277] width 153 height 365
click at [505, 201] on button "Show more" at bounding box center [495, 204] width 28 height 7
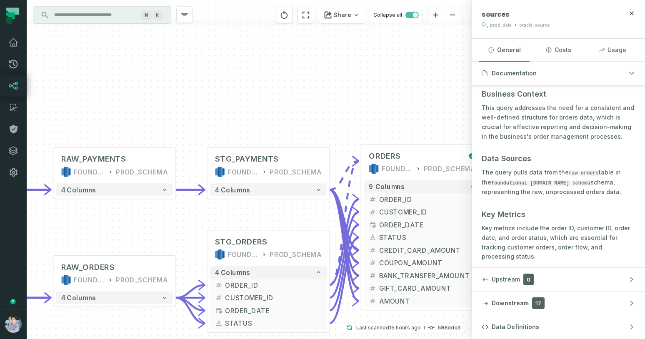
scroll to position [206, 0]
click at [562, 206] on div "Summary Payment sources table, fed into prod_schema 's copy down the line Resul…" at bounding box center [557, 146] width 153 height 365
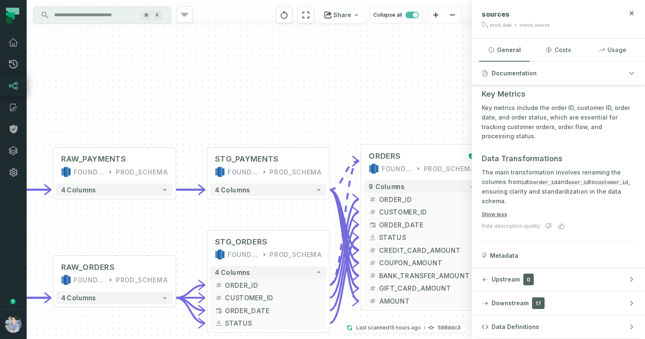
scroll to position [352, 0]
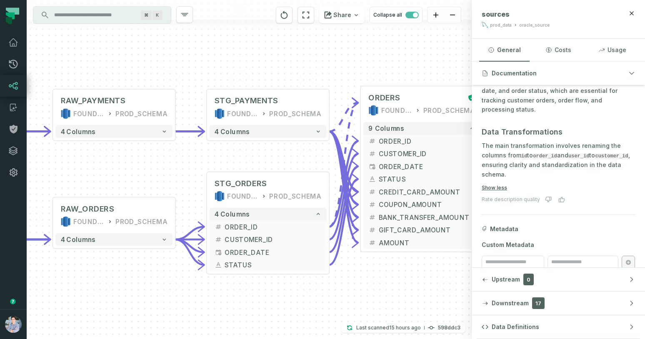
drag, startPoint x: 296, startPoint y: 95, endPoint x: 296, endPoint y: 37, distance: 58.3
click at [296, 37] on div "sources prod_data oracle_source - 7 columns sources prod_data prod_schema - 7 c…" at bounding box center [249, 169] width 445 height 339
click at [486, 281] on div "button" at bounding box center [484, 279] width 7 height 7
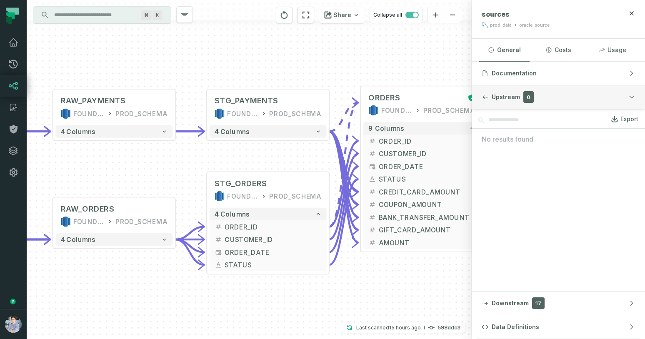
click at [493, 98] on span "Upstream" at bounding box center [505, 97] width 28 height 8
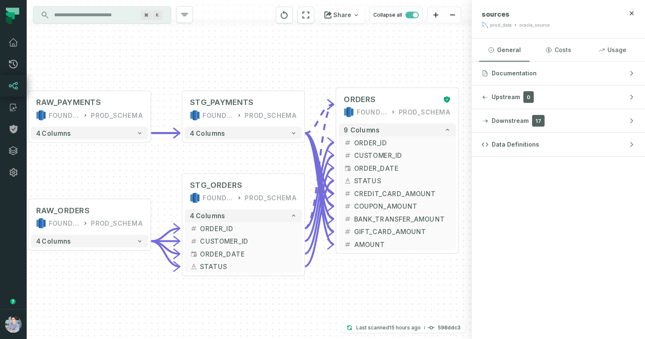
drag, startPoint x: 330, startPoint y: 304, endPoint x: 291, endPoint y: 309, distance: 39.5
click at [291, 309] on div "sources prod_data oracle_source - 7 columns sources prod_data prod_schema - 7 c…" at bounding box center [249, 169] width 445 height 339
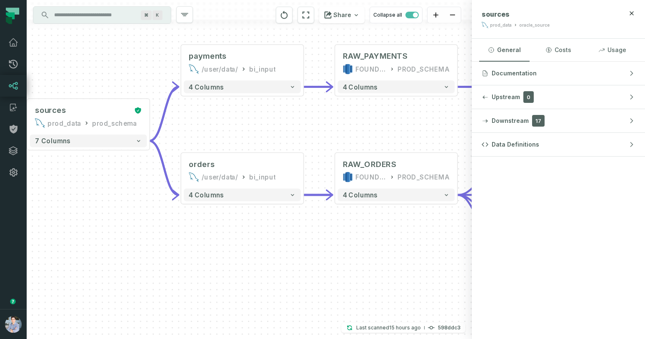
drag, startPoint x: 292, startPoint y: 302, endPoint x: 613, endPoint y: 253, distance: 324.4
click at [613, 253] on div "sources prod_data oracle_source - 7 columns sources prod_data prod_schema - 7 c…" at bounding box center [336, 169] width 618 height 339
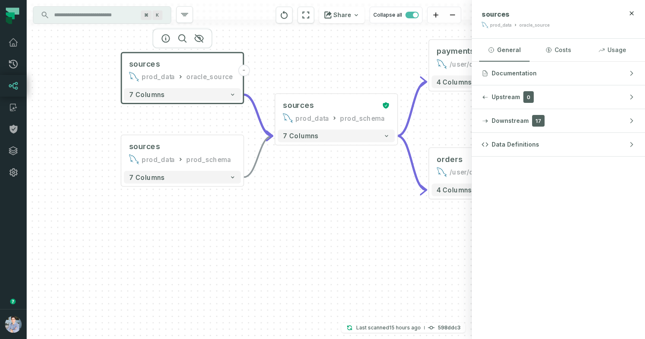
drag, startPoint x: 408, startPoint y: 266, endPoint x: 655, endPoint y: 259, distance: 247.0
click at [644, 259] on html "Pull Requests Dashboard Lineage Catalog Policies Integrations Settings Alon Naf…" at bounding box center [322, 169] width 645 height 339
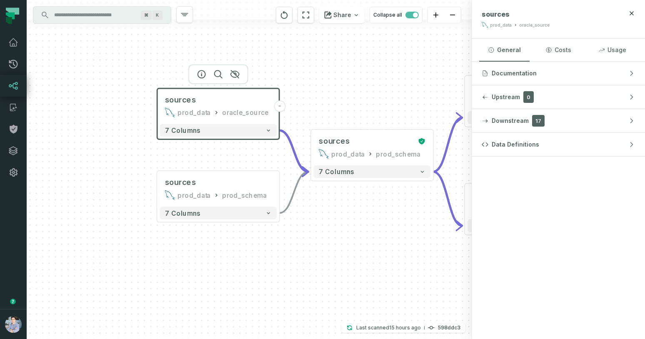
drag, startPoint x: 364, startPoint y: 265, endPoint x: 398, endPoint y: 302, distance: 50.4
click at [399, 302] on div "sources prod_data oracle_source - 7 columns sources prod_data prod_schema - 7 c…" at bounding box center [249, 169] width 445 height 339
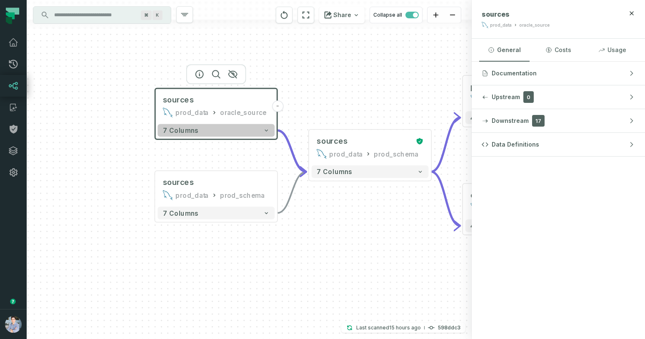
click at [269, 131] on icon "button" at bounding box center [266, 130] width 6 height 6
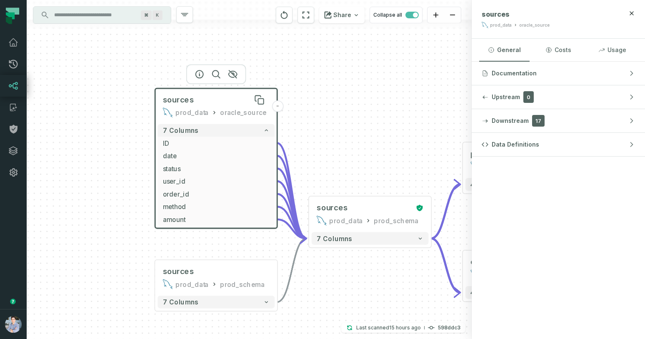
click at [215, 97] on div "sources" at bounding box center [216, 100] width 107 height 10
click at [501, 47] on button "General" at bounding box center [504, 50] width 50 height 22
click at [509, 142] on span "Data Definitions" at bounding box center [514, 144] width 47 height 8
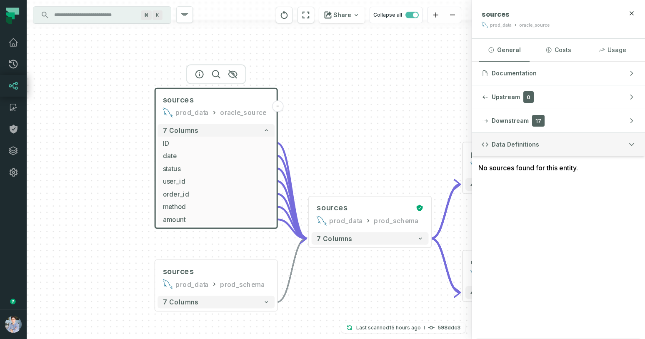
click at [510, 143] on span "Data Definitions" at bounding box center [514, 144] width 47 height 8
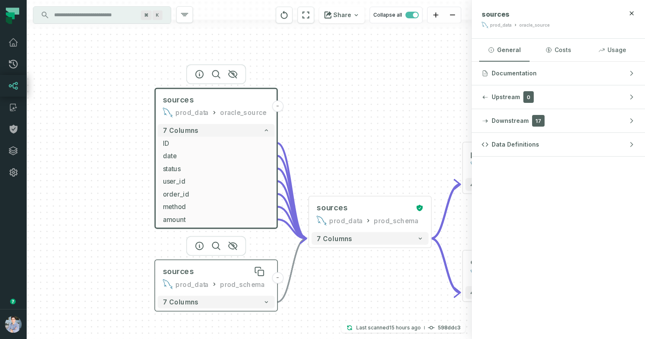
click at [240, 273] on div "sources" at bounding box center [216, 272] width 107 height 10
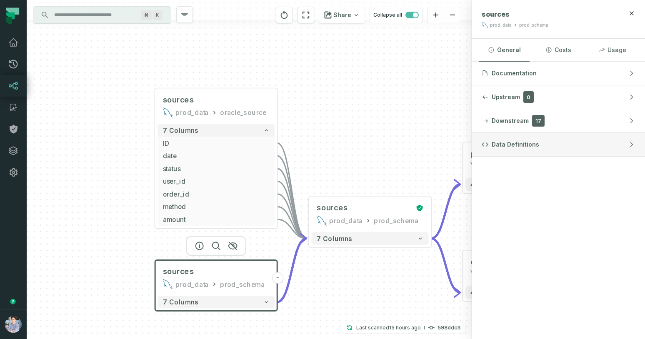
click at [521, 149] on button "Data Definitions" at bounding box center [557, 144] width 173 height 23
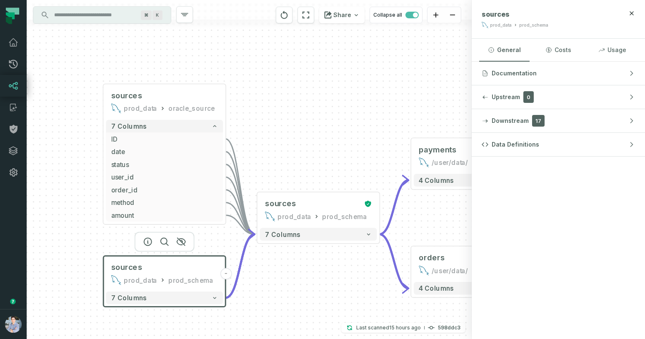
drag, startPoint x: 380, startPoint y: 284, endPoint x: 283, endPoint y: 272, distance: 97.7
click at [288, 273] on div "sources prod_data oracle_source - 7 columns ID - date - status - user_id - orde…" at bounding box center [249, 169] width 445 height 339
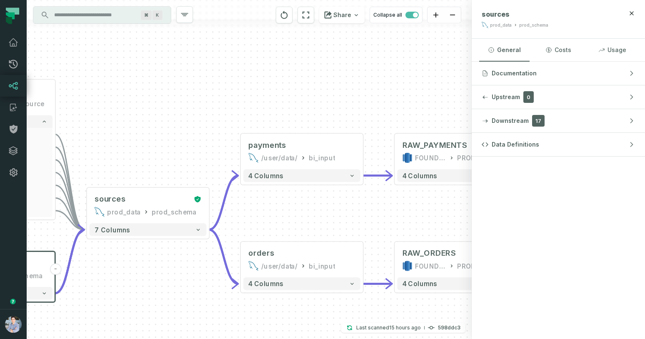
drag, startPoint x: 324, startPoint y: 281, endPoint x: 195, endPoint y: 284, distance: 129.5
click at [195, 284] on div "sources prod_data oracle_source - 7 columns ID - date - status - user_id - orde…" at bounding box center [249, 169] width 445 height 339
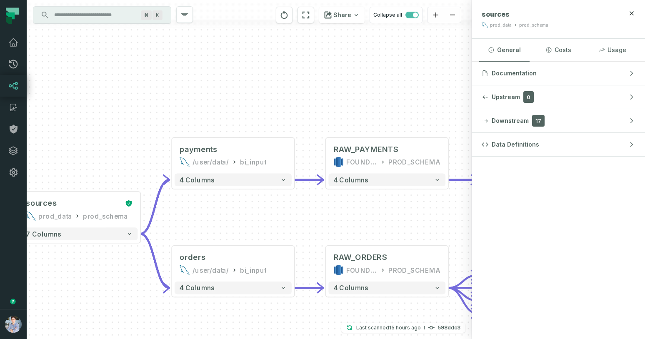
drag, startPoint x: 404, startPoint y: 214, endPoint x: 309, endPoint y: 225, distance: 96.0
click at [309, 225] on div "sources prod_data oracle_source - 7 columns ID - date - status - user_id - orde…" at bounding box center [249, 169] width 445 height 339
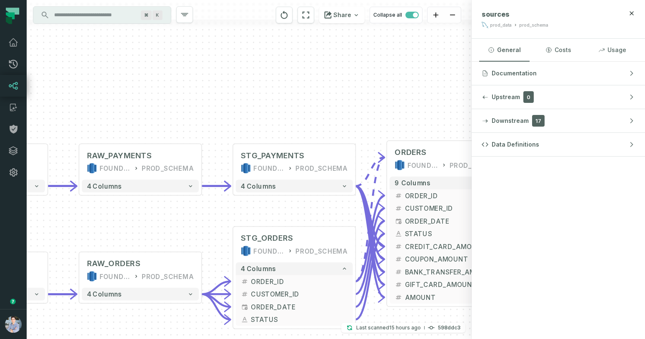
drag, startPoint x: 345, startPoint y: 224, endPoint x: 125, endPoint y: 224, distance: 219.4
click at [125, 224] on div "sources prod_data oracle_source - 7 columns ID - date - status - user_id - orde…" at bounding box center [249, 169] width 445 height 339
click at [632, 13] on icon "button" at bounding box center [631, 13] width 7 height 7
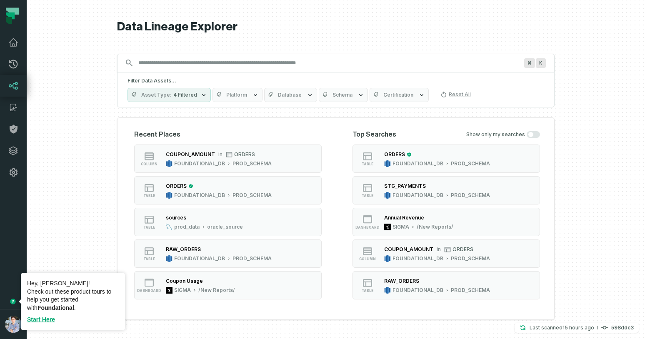
click at [13, 303] on icon "Tooltip anchor" at bounding box center [12, 301] width 5 height 5
click at [43, 319] on link "Start Here" at bounding box center [41, 319] width 28 height 7
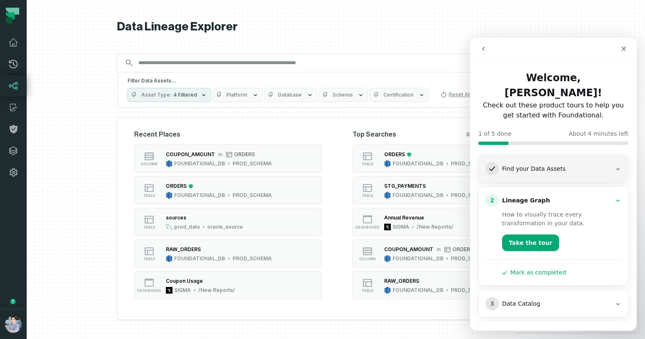
scroll to position [47, 0]
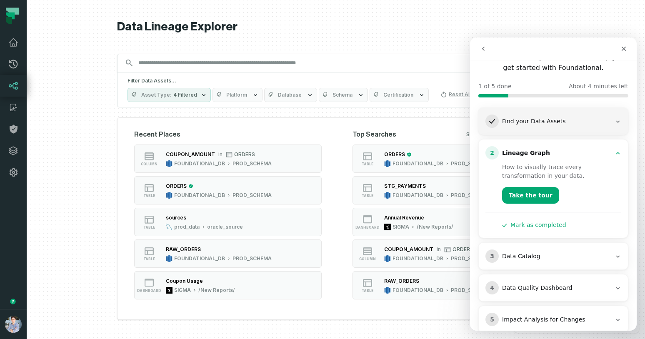
click at [535, 252] on div "Data Catalog" at bounding box center [556, 256] width 109 height 8
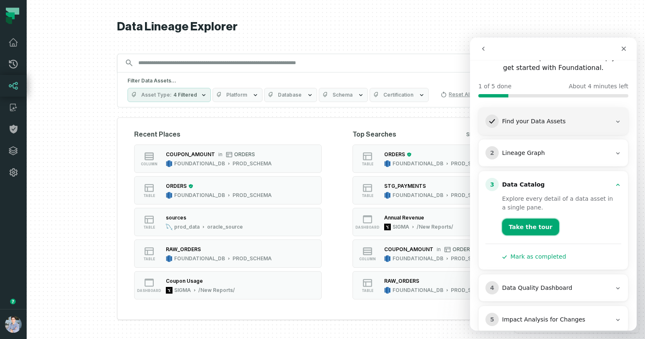
click at [523, 219] on button "Take the tour" at bounding box center [530, 227] width 57 height 17
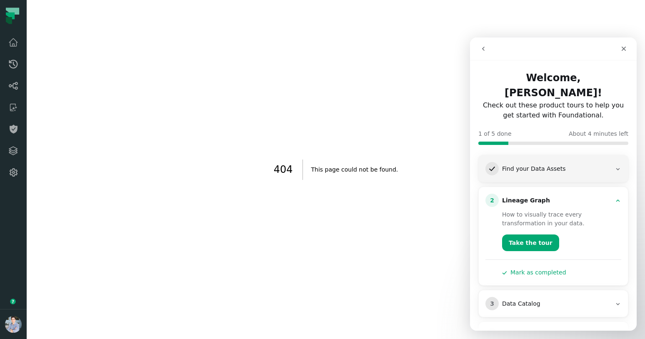
click at [388, 241] on div "404 This page could not be found." at bounding box center [336, 169] width 618 height 339
click at [523, 300] on div "Data Catalog" at bounding box center [556, 304] width 109 height 8
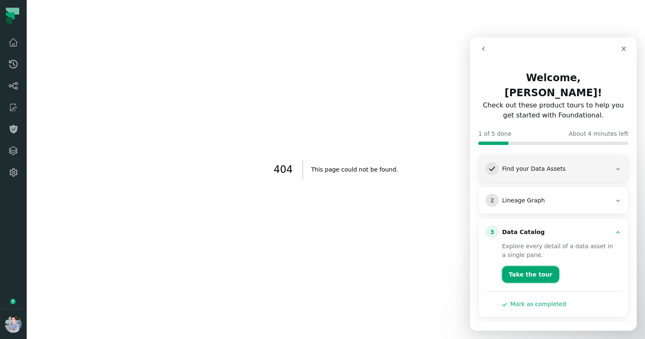
click at [528, 266] on button "Take the tour" at bounding box center [530, 274] width 57 height 17
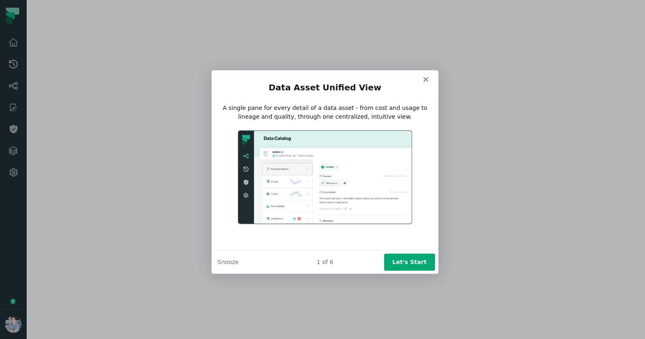
click at [408, 259] on button "Let's Start" at bounding box center [409, 261] width 51 height 17
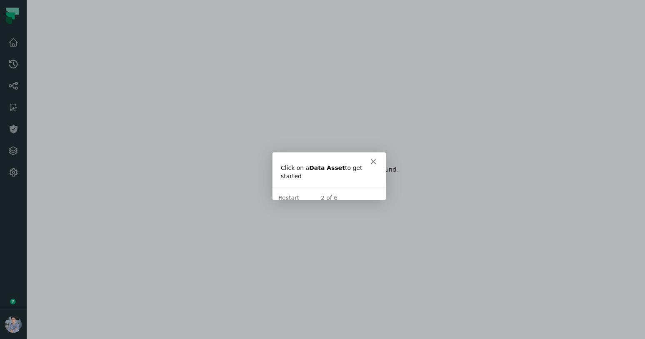
click at [374, 154] on div "Intercom messenger" at bounding box center [328, 158] width 113 height 12
click at [372, 162] on icon "Close" at bounding box center [372, 160] width 5 height 5
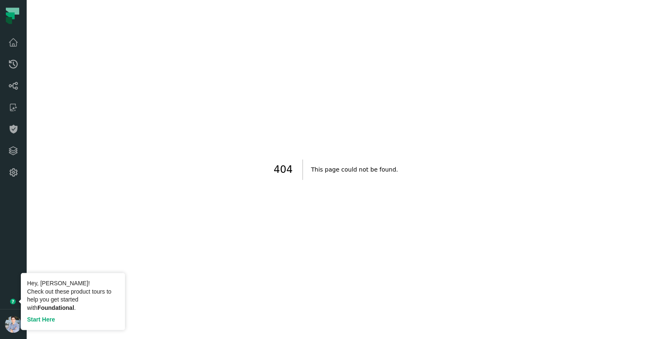
click at [48, 317] on link "Start Here" at bounding box center [41, 319] width 28 height 7
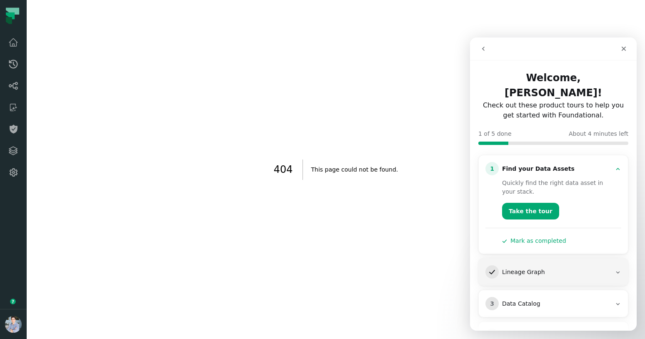
drag, startPoint x: 514, startPoint y: 285, endPoint x: 513, endPoint y: 281, distance: 4.7
click at [514, 300] on div "Data Catalog" at bounding box center [556, 304] width 109 height 8
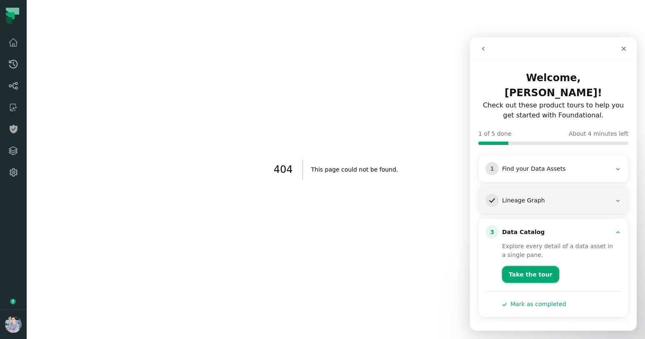
click at [538, 266] on button "Take the tour" at bounding box center [530, 274] width 57 height 17
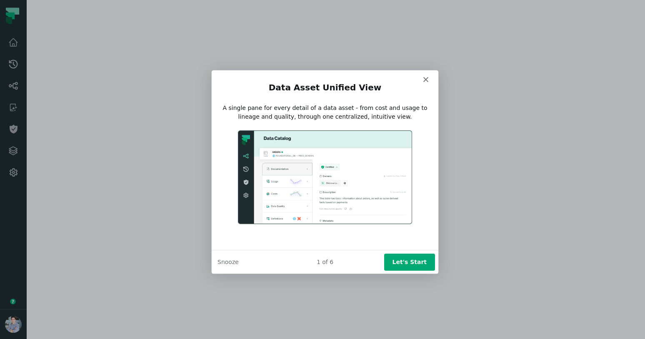
click at [403, 260] on button "Let's Start" at bounding box center [409, 261] width 51 height 17
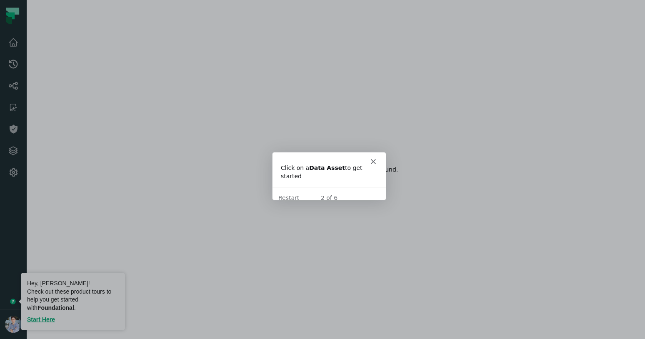
click at [12, 303] on circle "Tooltip anchor" at bounding box center [12, 301] width 5 height 5
click at [41, 319] on link "Start Here" at bounding box center [41, 319] width 28 height 7
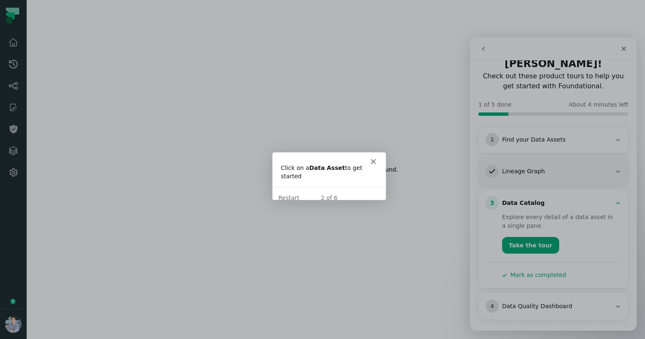
scroll to position [47, 0]
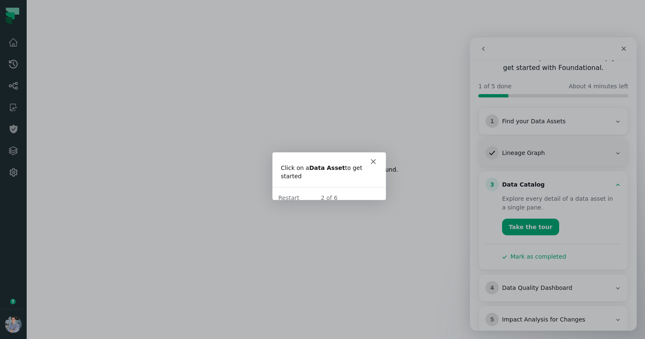
click at [527, 284] on div "Data Quality Dashboard" at bounding box center [556, 288] width 109 height 8
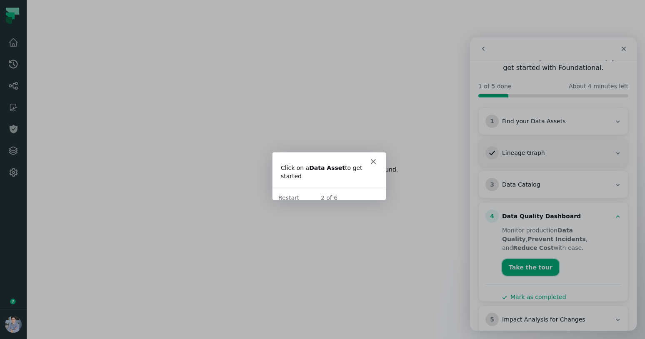
click at [529, 259] on button "Take the tour" at bounding box center [530, 267] width 57 height 17
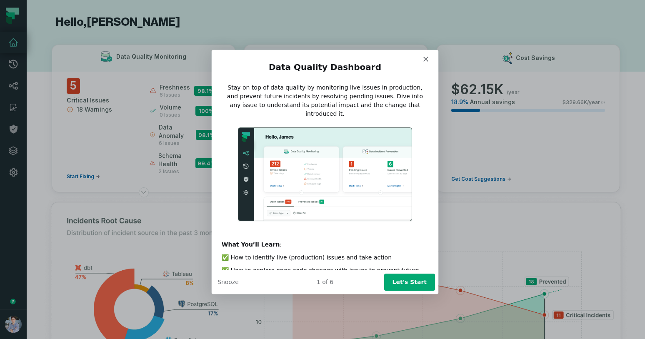
click at [404, 279] on button "Let's Start" at bounding box center [409, 281] width 51 height 17
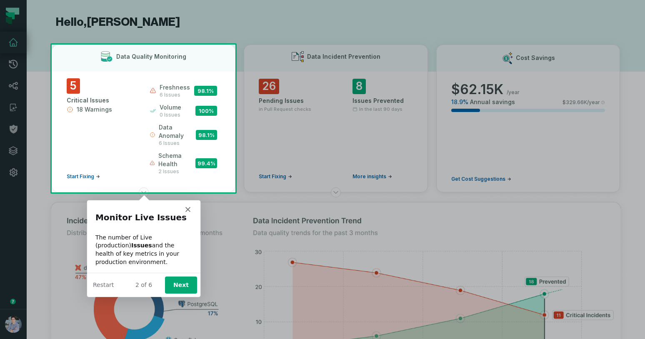
click at [90, 177] on div "Product tour overlay" at bounding box center [322, 169] width 645 height 339
click at [98, 176] on div "Product tour overlay" at bounding box center [322, 169] width 645 height 339
click at [181, 281] on button "Next" at bounding box center [180, 284] width 32 height 17
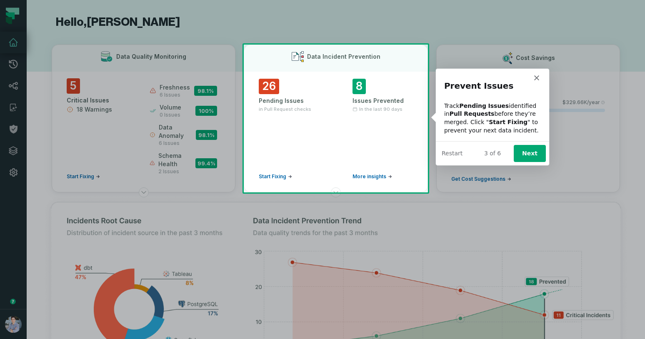
click at [374, 177] on div "Product tour overlay" at bounding box center [322, 169] width 645 height 339
click at [531, 148] on button "Next" at bounding box center [529, 152] width 32 height 17
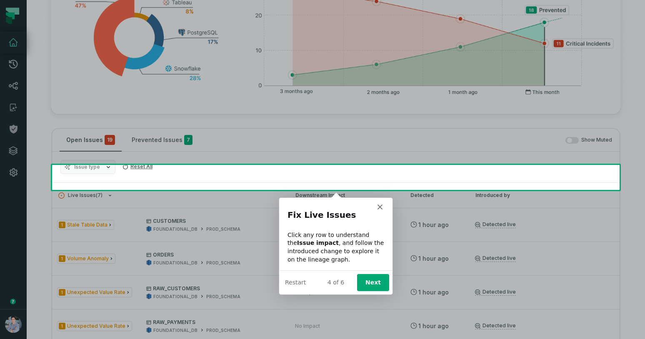
scroll to position [297, 0]
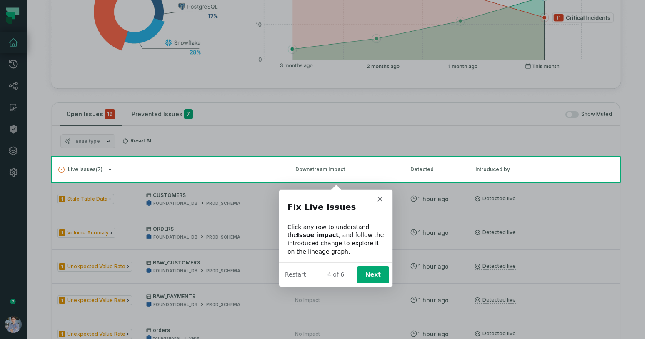
click at [224, 199] on div "Product tour overlay" at bounding box center [322, 169] width 645 height 339
click at [248, 169] on div "Product tour overlay" at bounding box center [322, 169] width 645 height 339
click at [374, 273] on button "Next" at bounding box center [372, 274] width 32 height 17
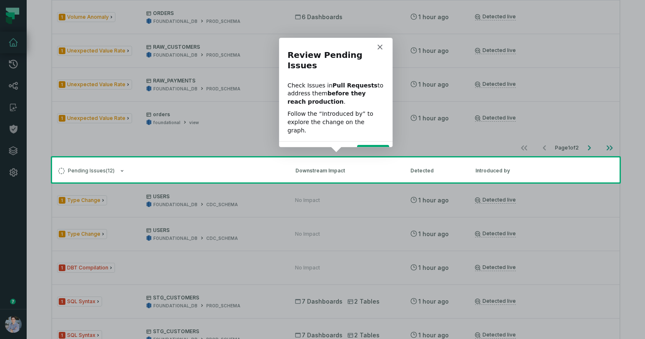
scroll to position [514, 0]
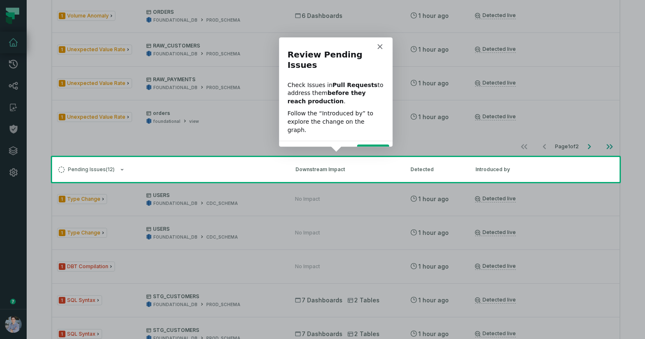
click at [497, 170] on div "Product tour overlay" at bounding box center [322, 169] width 645 height 339
click at [377, 144] on button "Next" at bounding box center [372, 152] width 32 height 17
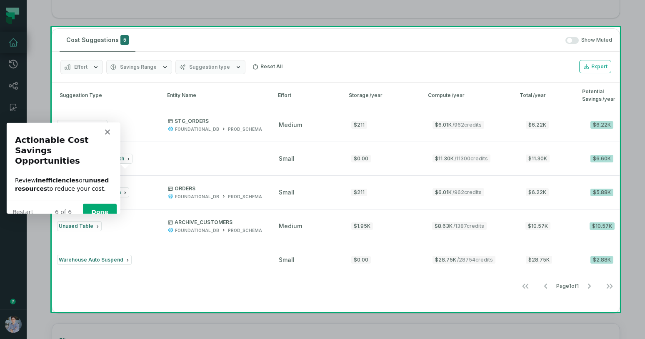
scroll to position [1056, 0]
click at [100, 203] on button "Done" at bounding box center [99, 211] width 34 height 17
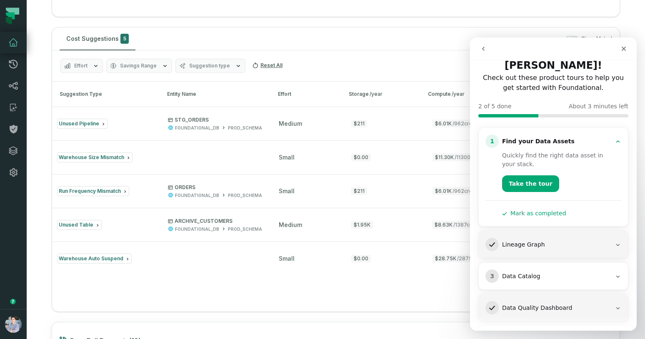
scroll to position [47, 0]
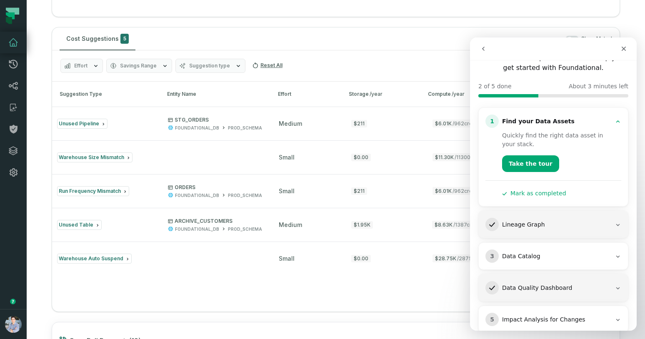
click at [518, 252] on div "Data Catalog" at bounding box center [556, 256] width 109 height 8
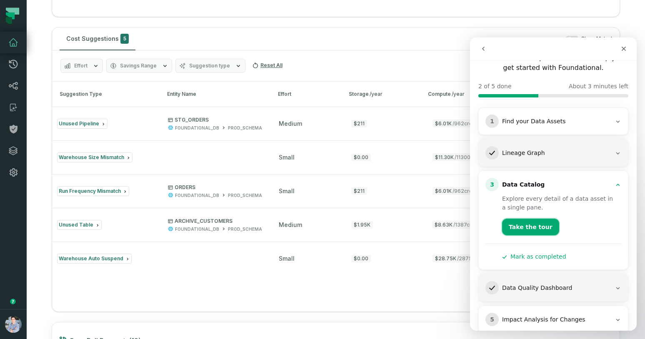
click at [524, 219] on button "Take the tour" at bounding box center [530, 227] width 57 height 17
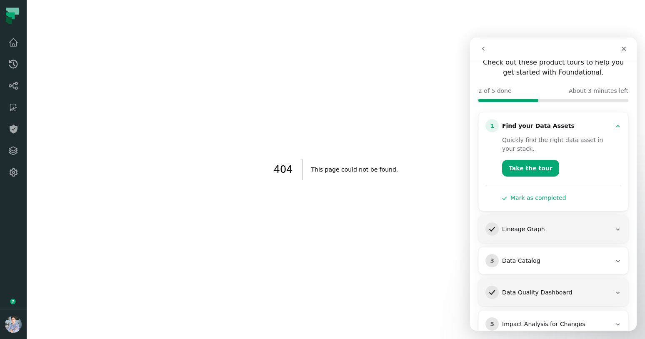
scroll to position [47, 0]
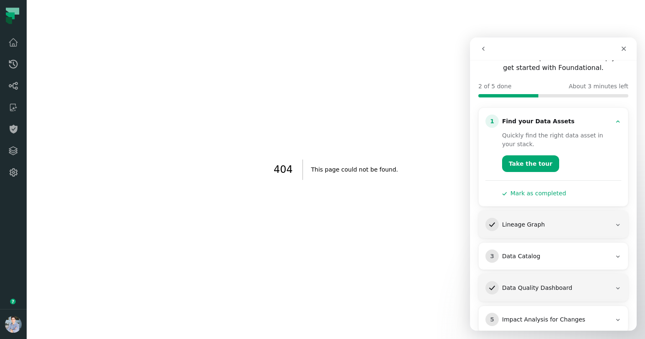
click at [533, 284] on div "Data Quality Dashboard" at bounding box center [556, 288] width 109 height 8
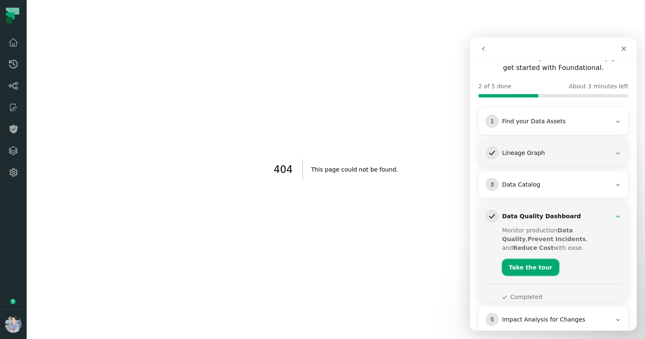
click at [531, 259] on button "Take the tour" at bounding box center [530, 267] width 57 height 17
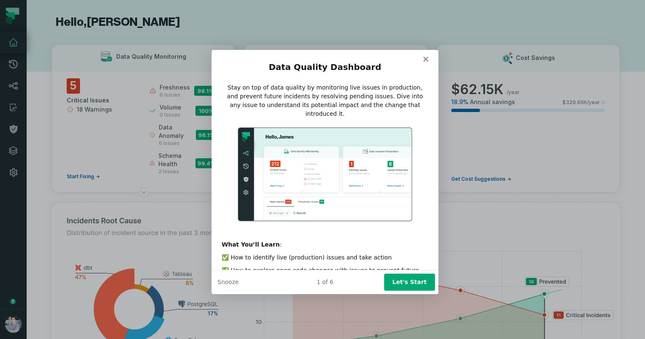
click at [405, 282] on button "Let's Start" at bounding box center [409, 281] width 51 height 17
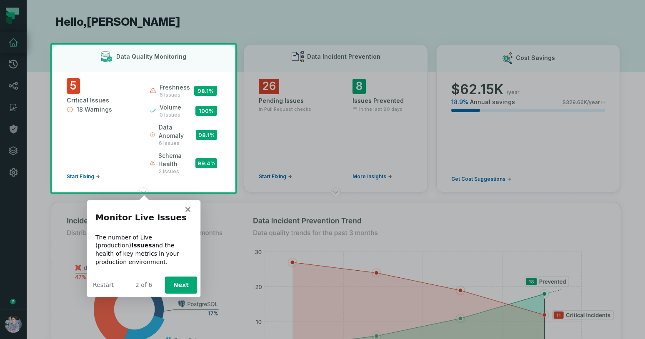
click at [180, 287] on button "Next" at bounding box center [180, 284] width 32 height 17
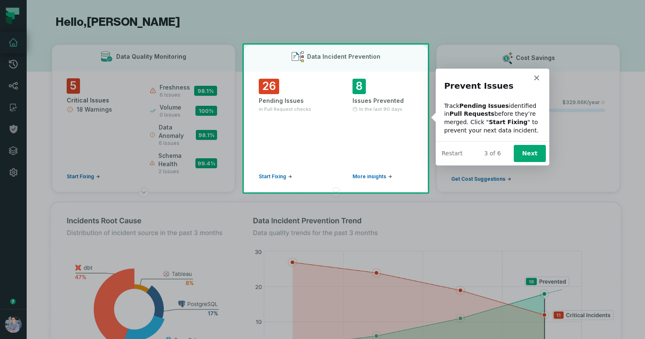
click at [531, 155] on button "Next" at bounding box center [529, 152] width 32 height 17
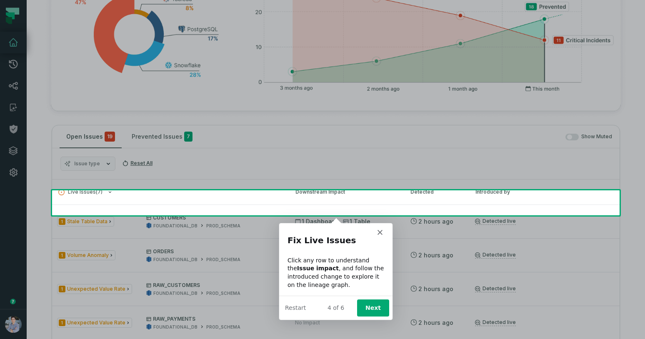
scroll to position [297, 0]
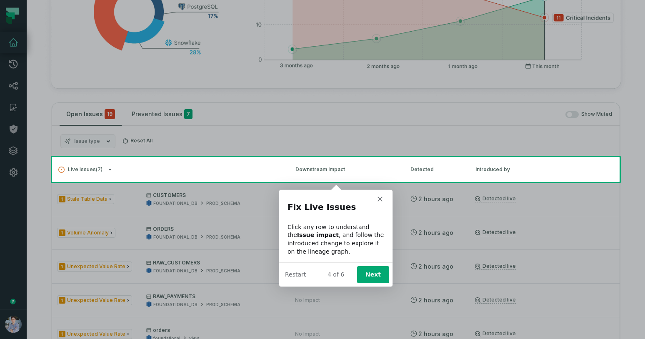
click at [374, 272] on button "Next" at bounding box center [372, 274] width 32 height 17
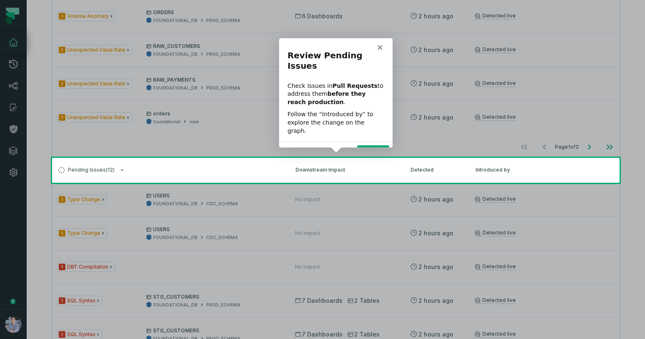
scroll to position [514, 0]
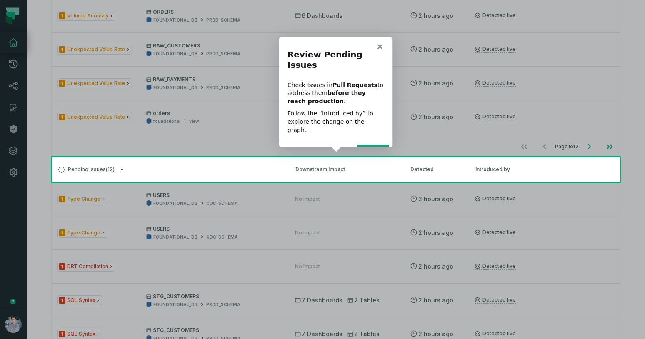
click at [371, 144] on button "Next" at bounding box center [372, 152] width 32 height 17
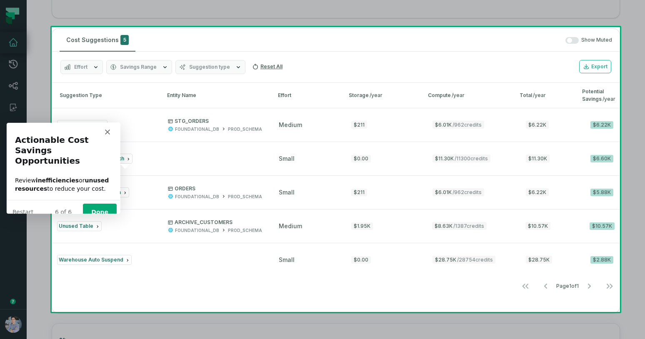
scroll to position [1056, 0]
click at [107, 203] on button "Done" at bounding box center [99, 211] width 34 height 17
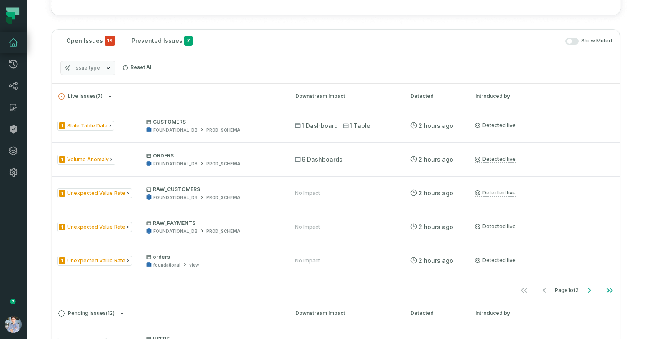
scroll to position [376, 0]
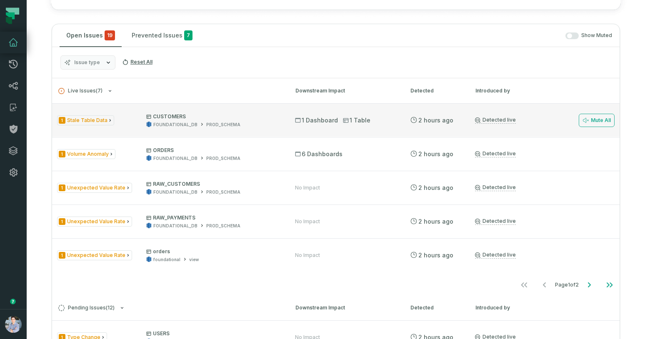
click at [261, 120] on span "CUSTOMERS FOUNDATIONAL_DB PROD_SCHEMA" at bounding box center [213, 120] width 134 height 15
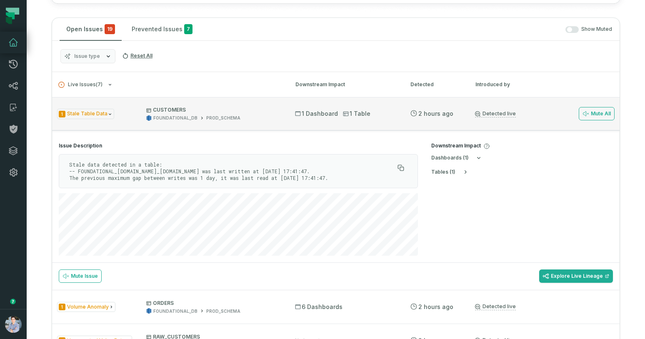
scroll to position [384, 0]
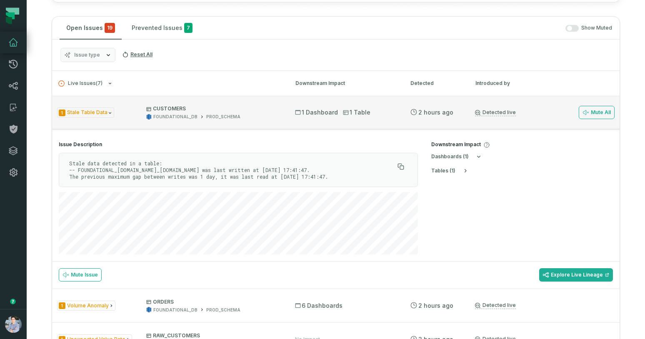
click at [261, 120] on div "1 Stale Table Data CUSTOMERS FOUNDATIONAL_DB PROD_SCHEMA 1 Dashboard 1 Table 8/…" at bounding box center [335, 112] width 567 height 33
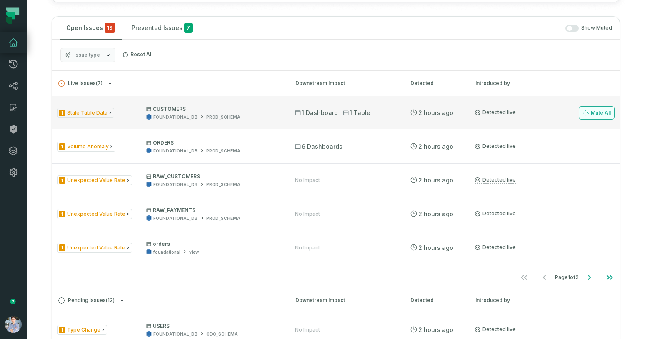
click at [595, 109] on button "Mute All" at bounding box center [596, 112] width 36 height 13
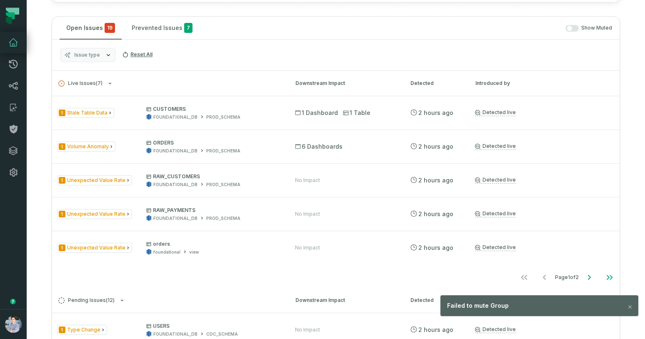
click at [511, 302] on div "Failed to mute Group" at bounding box center [539, 305] width 198 height 21
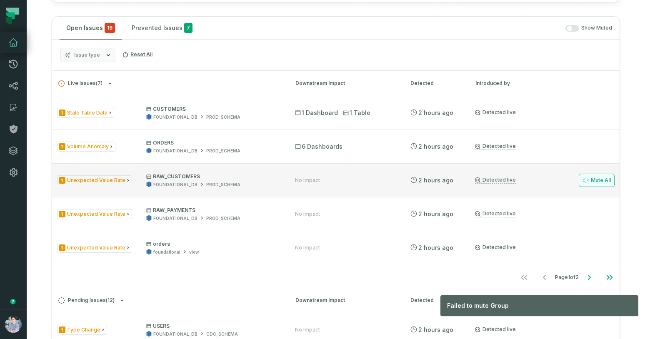
click at [585, 174] on button "Mute All" at bounding box center [596, 180] width 36 height 13
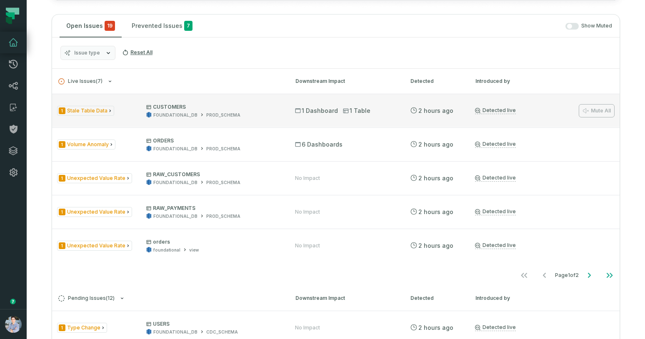
scroll to position [376, 0]
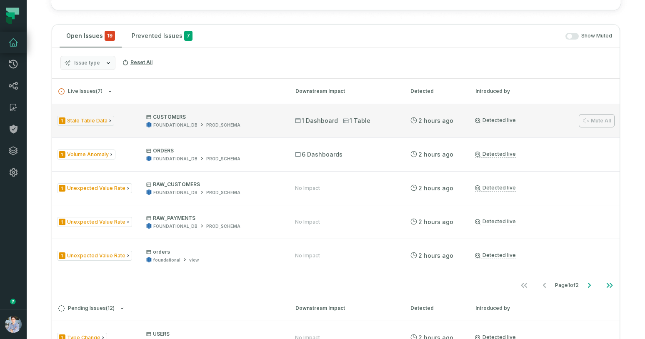
click at [505, 120] on link "Detected live" at bounding box center [495, 120] width 41 height 7
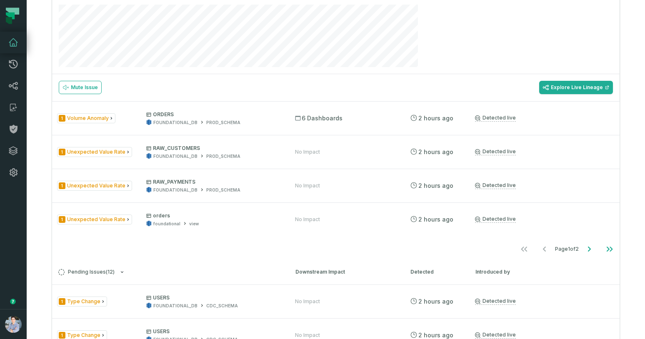
scroll to position [581, 0]
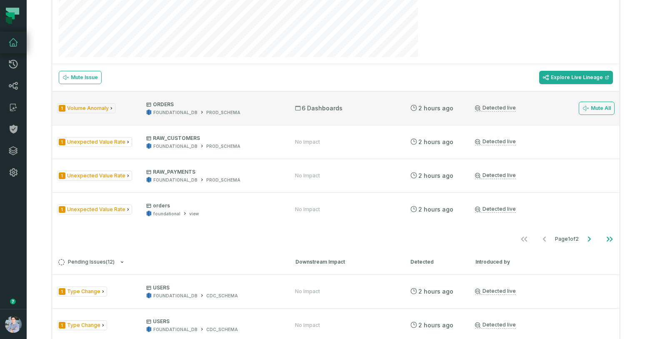
click at [376, 107] on div "6 Dashboards" at bounding box center [345, 108] width 100 height 8
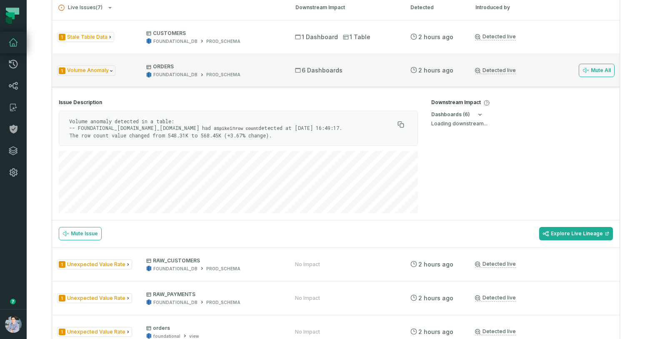
scroll to position [438, 0]
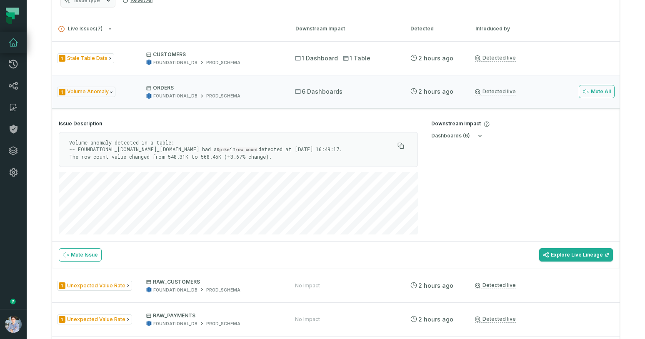
click at [281, 122] on h4 "Issue Description" at bounding box center [238, 123] width 359 height 7
click at [380, 92] on div "6 Dashboards" at bounding box center [345, 91] width 100 height 8
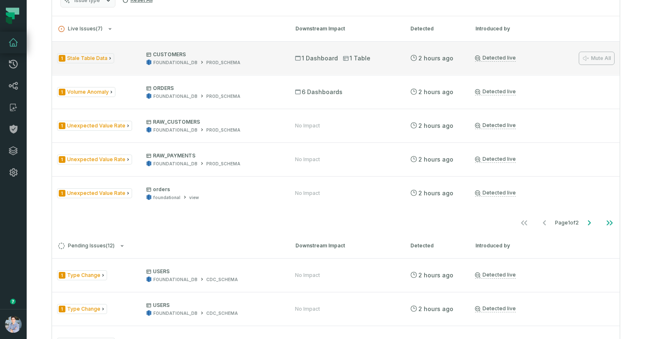
click at [270, 60] on div "FOUNDATIONAL_DB PROD_SCHEMA" at bounding box center [213, 63] width 134 height 6
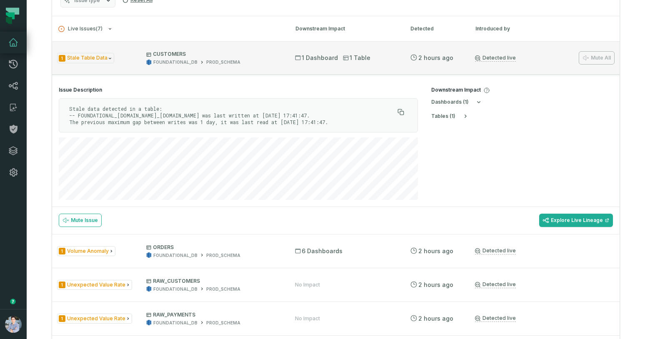
click at [262, 62] on div "FOUNDATIONAL_DB PROD_SCHEMA" at bounding box center [213, 62] width 134 height 6
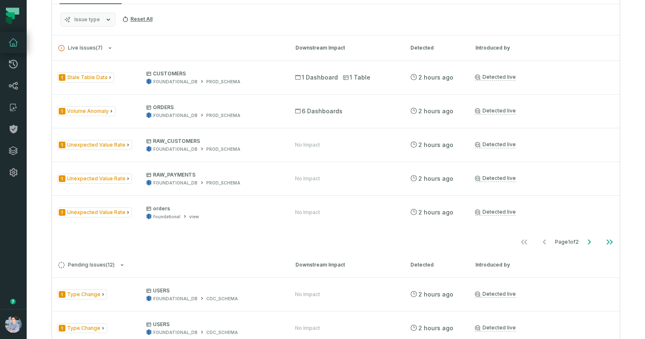
scroll to position [418, 0]
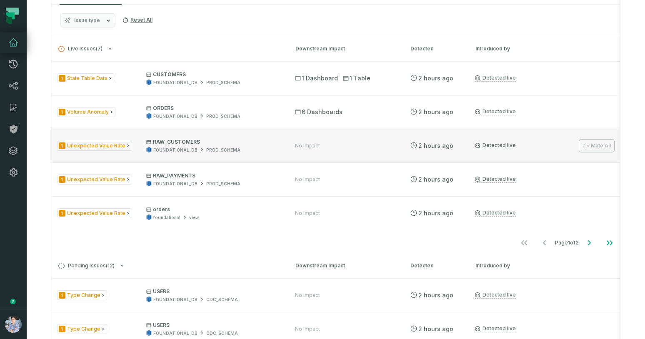
click at [269, 147] on div "FOUNDATIONAL_DB PROD_SCHEMA" at bounding box center [213, 150] width 134 height 6
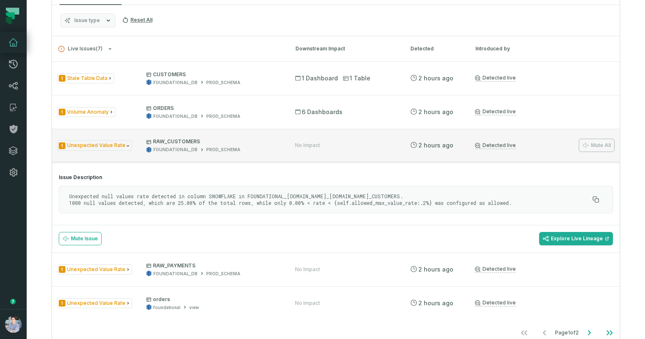
click at [284, 143] on div "1 Unexpected Value Rate RAW_CUSTOMERS FOUNDATIONAL_DB PROD_SCHEMA No Impact 8/1…" at bounding box center [335, 145] width 567 height 33
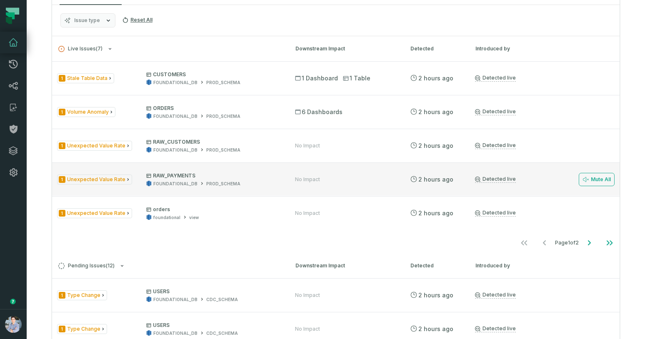
click at [275, 169] on div "1 Unexpected Value Rate RAW_PAYMENTS FOUNDATIONAL_DB PROD_SCHEMA No Impact 8/13…" at bounding box center [335, 178] width 567 height 33
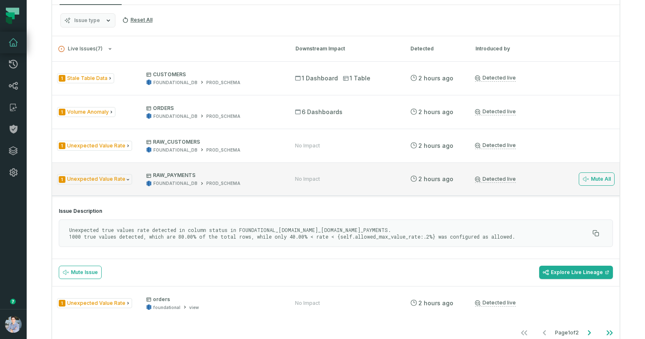
click at [264, 184] on div "FOUNDATIONAL_DB PROD_SCHEMA" at bounding box center [213, 183] width 134 height 6
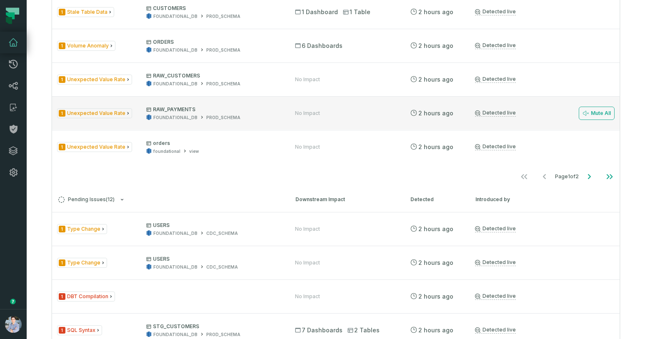
scroll to position [487, 0]
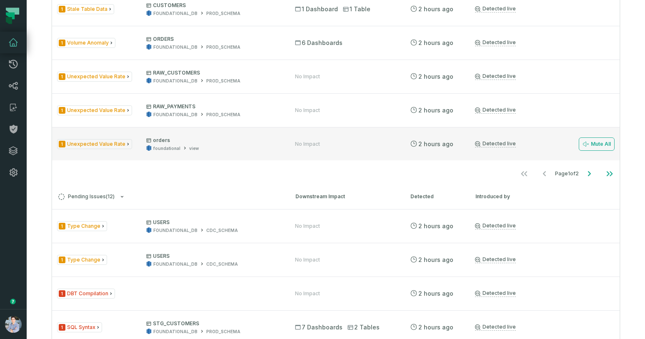
click at [250, 147] on div "foundational view" at bounding box center [213, 148] width 134 height 6
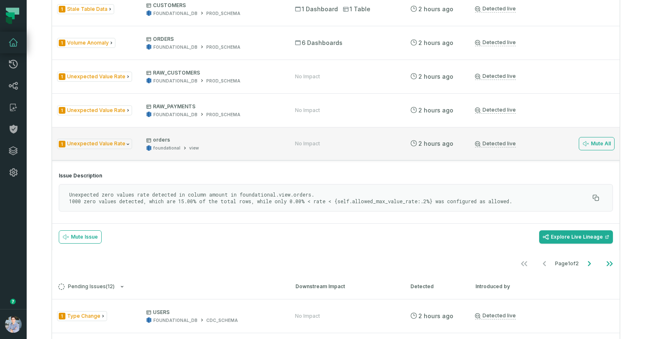
click at [252, 147] on div "foundational view" at bounding box center [213, 148] width 134 height 6
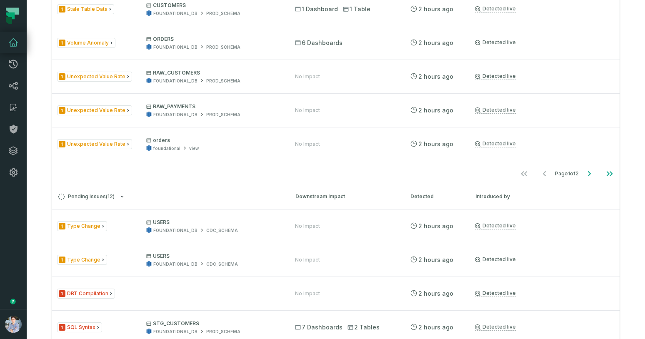
click at [227, 184] on div "Live Issues ( 7 ) Downstream Impact Detected Introduced by 1 Stale Table Data C…" at bounding box center [335, 268] width 567 height 602
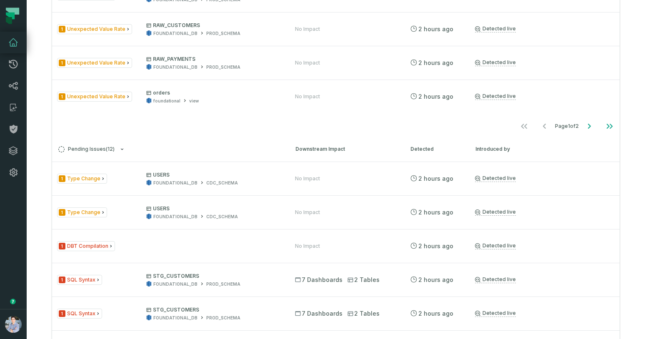
scroll to position [534, 0]
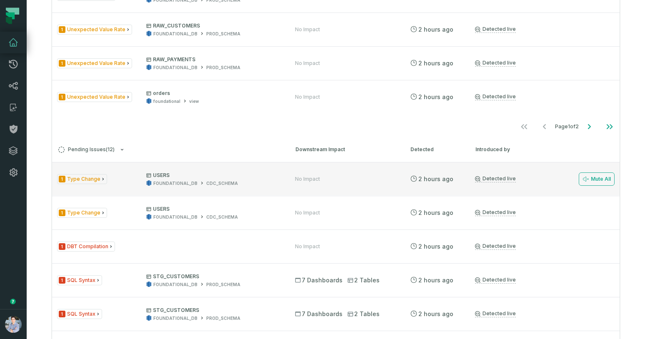
click at [265, 179] on span "USERS FOUNDATIONAL_DB CDC_SCHEMA" at bounding box center [213, 179] width 134 height 15
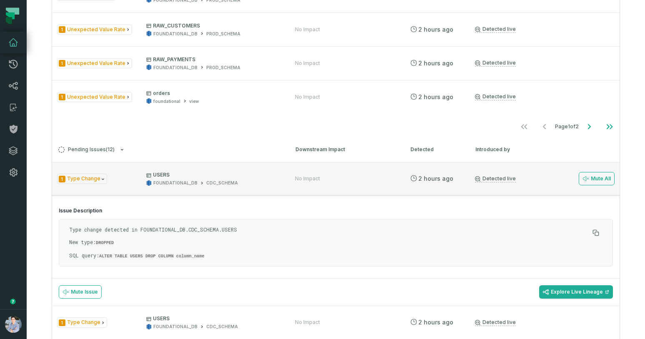
click at [265, 180] on div "FOUNDATIONAL_DB CDC_SCHEMA" at bounding box center [213, 183] width 134 height 6
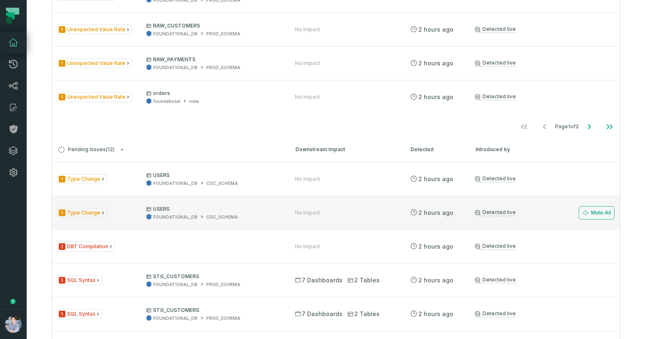
click at [263, 207] on p "USERS" at bounding box center [213, 209] width 134 height 7
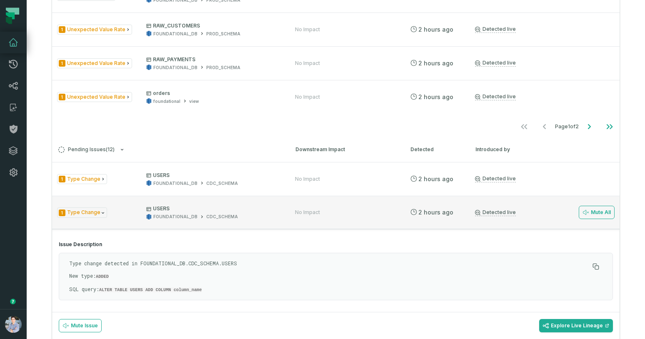
click at [263, 207] on p "USERS" at bounding box center [213, 208] width 134 height 7
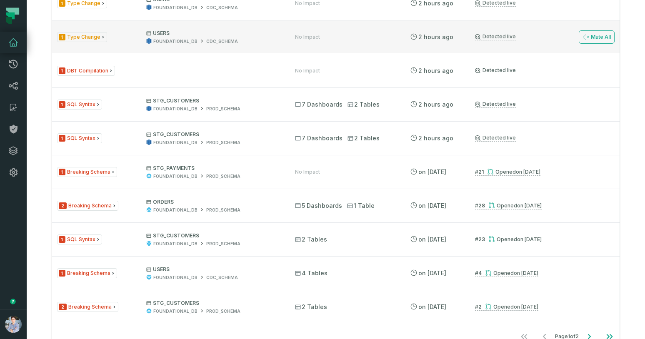
scroll to position [715, 0]
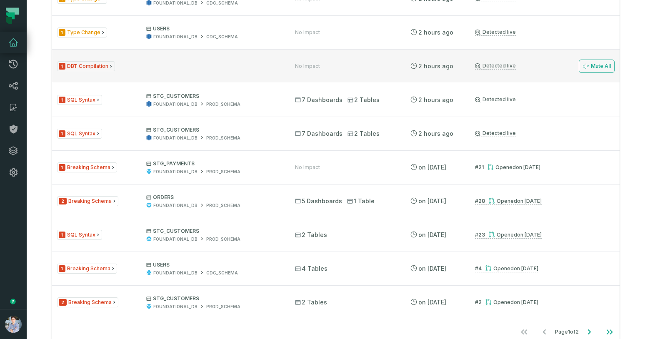
click at [249, 64] on div "1 DBT Compilation" at bounding box center [168, 66] width 223 height 10
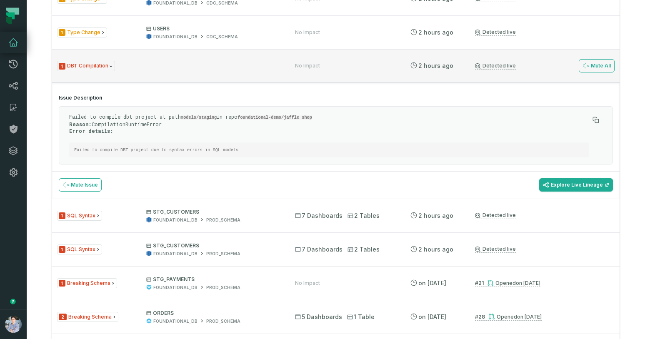
click at [249, 65] on div "1 DBT Compilation" at bounding box center [168, 66] width 223 height 10
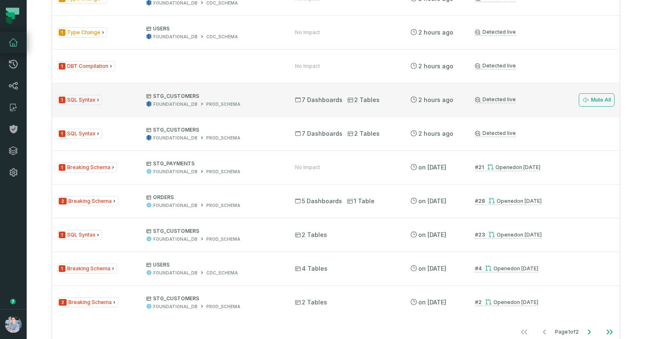
click at [255, 102] on div "FOUNDATIONAL_DB PROD_SCHEMA" at bounding box center [213, 104] width 134 height 6
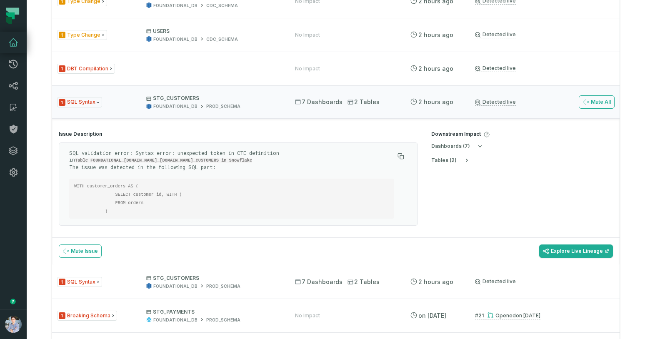
scroll to position [705, 0]
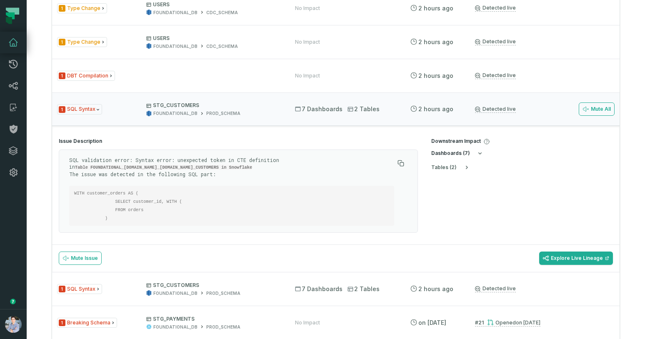
click at [478, 153] on icon "button" at bounding box center [479, 153] width 7 height 7
click at [479, 153] on icon "button" at bounding box center [480, 153] width 2 height 3
click at [456, 152] on h5 "dashboard s ( 7 )" at bounding box center [450, 153] width 39 height 6
click at [455, 169] on button "table s ( 2 )" at bounding box center [450, 167] width 39 height 7
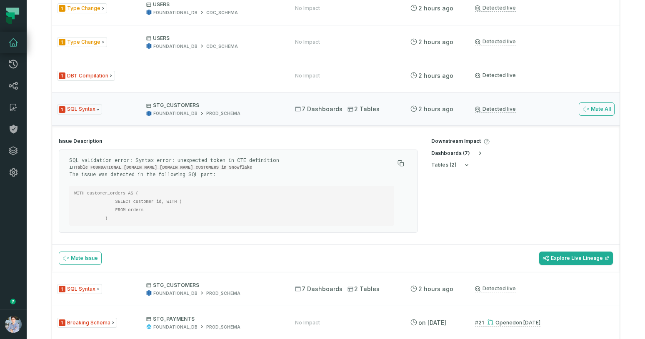
click at [478, 152] on icon "button" at bounding box center [479, 153] width 7 height 7
click at [572, 256] on link "Explore Live Lineage" at bounding box center [576, 258] width 74 height 13
click at [478, 156] on icon "button" at bounding box center [479, 153] width 7 height 7
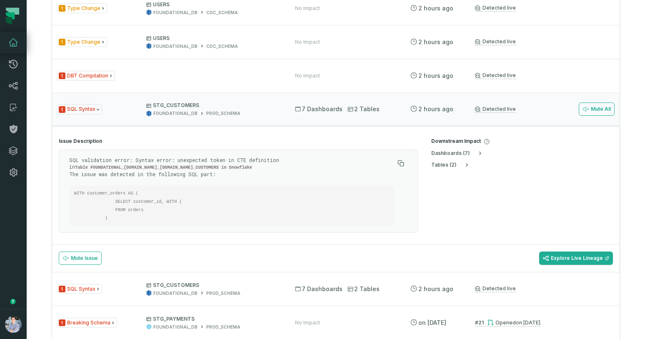
scroll to position [711, 0]
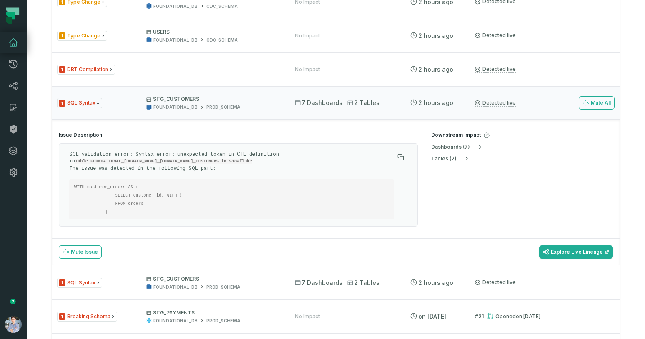
click at [469, 167] on section "Downstream Impact dashboard s ( 7 ) table s ( 2 )" at bounding box center [521, 181] width 195 height 113
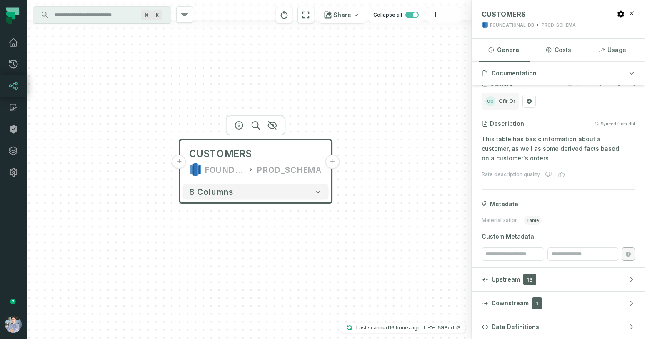
scroll to position [45, 0]
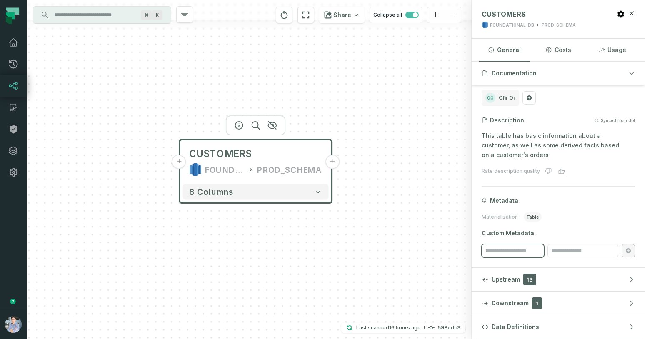
click at [533, 253] on input "search" at bounding box center [512, 250] width 62 height 13
click at [568, 252] on input "search" at bounding box center [582, 250] width 71 height 13
click at [538, 326] on button "Data Definitions" at bounding box center [557, 326] width 173 height 23
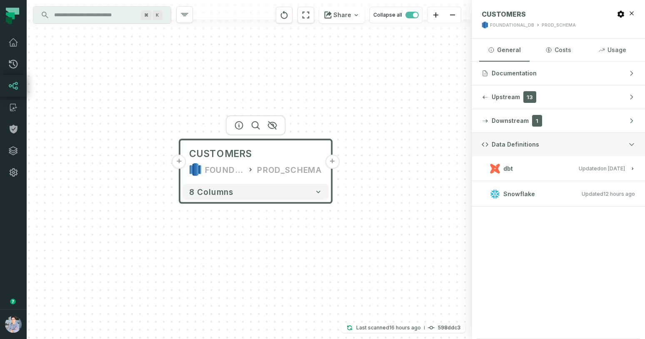
click at [508, 144] on span "Data Definitions" at bounding box center [514, 144] width 47 height 8
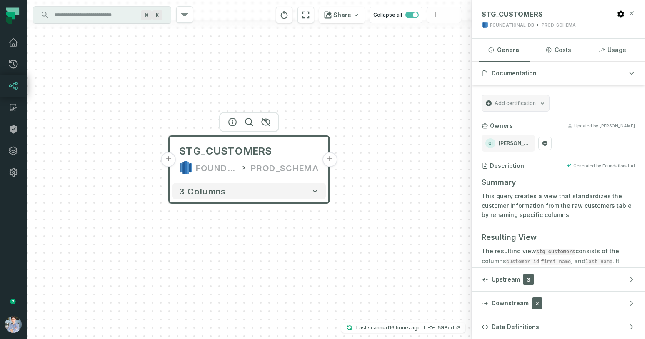
click at [631, 16] on icon "button" at bounding box center [631, 13] width 7 height 7
